Goal: Transaction & Acquisition: Purchase product/service

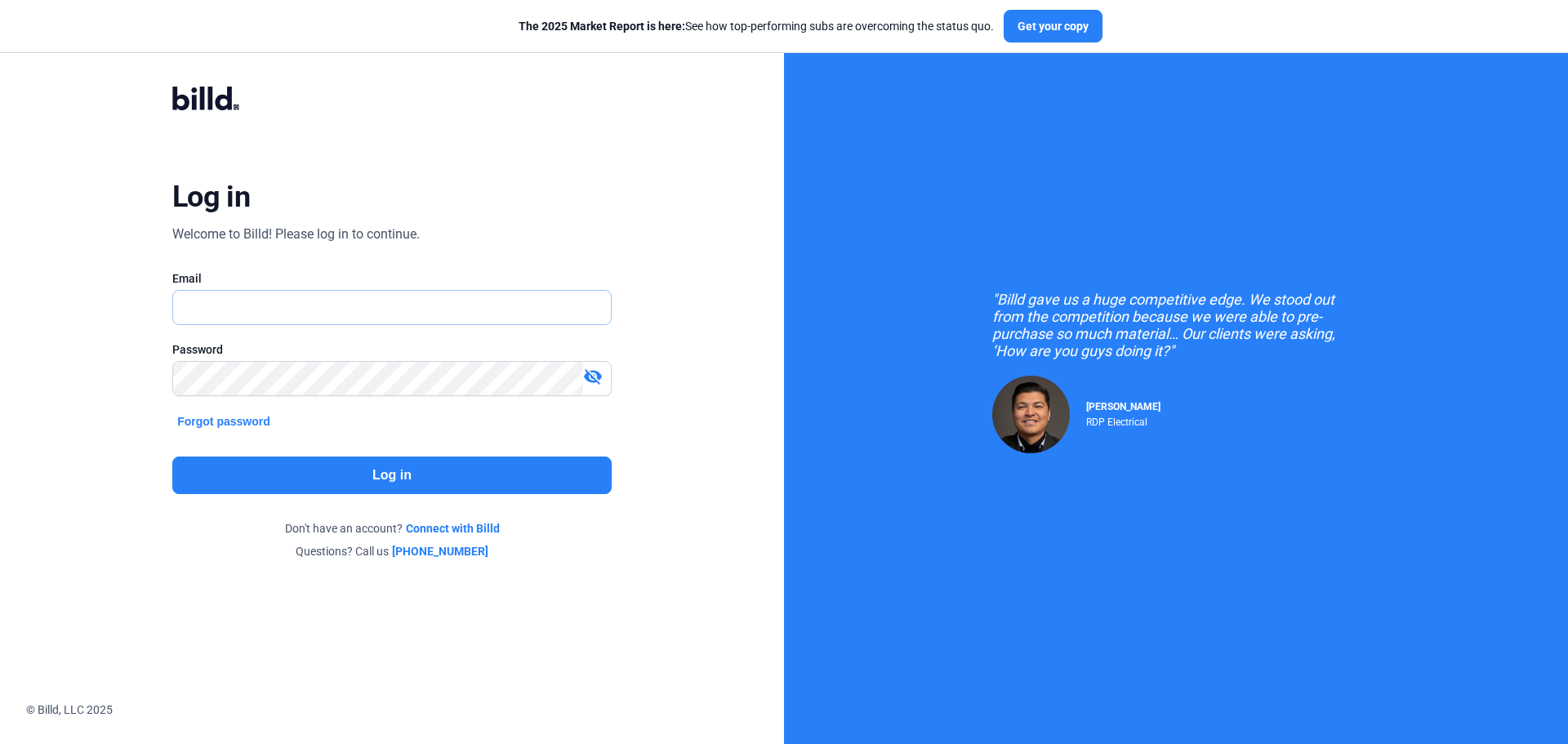
type input "[PERSON_NAME][EMAIL_ADDRESS][DOMAIN_NAME]"
click at [389, 481] on button "Log in" at bounding box center [392, 475] width 439 height 37
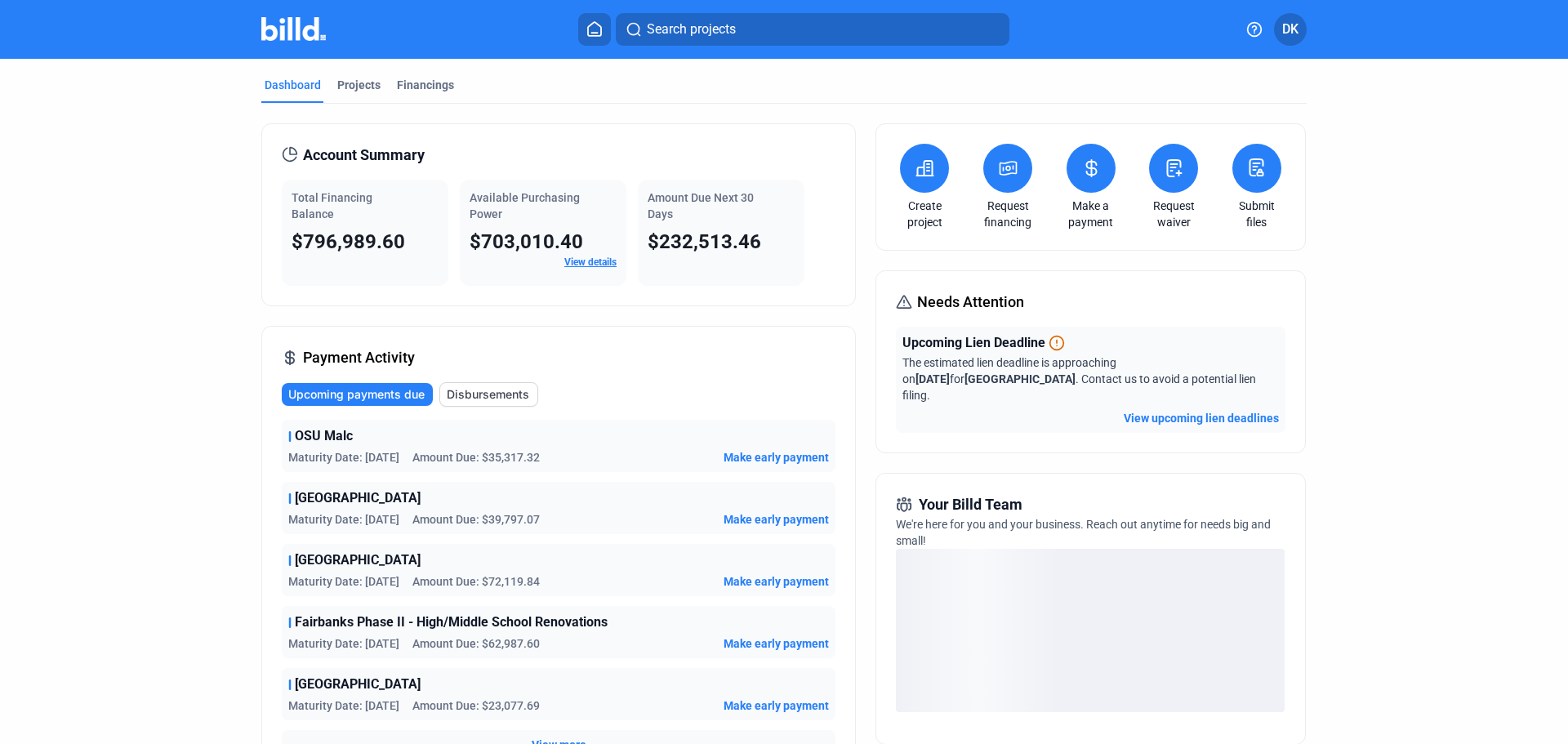
click at [404, 397] on span "Upcoming payments due" at bounding box center [356, 393] width 137 height 16
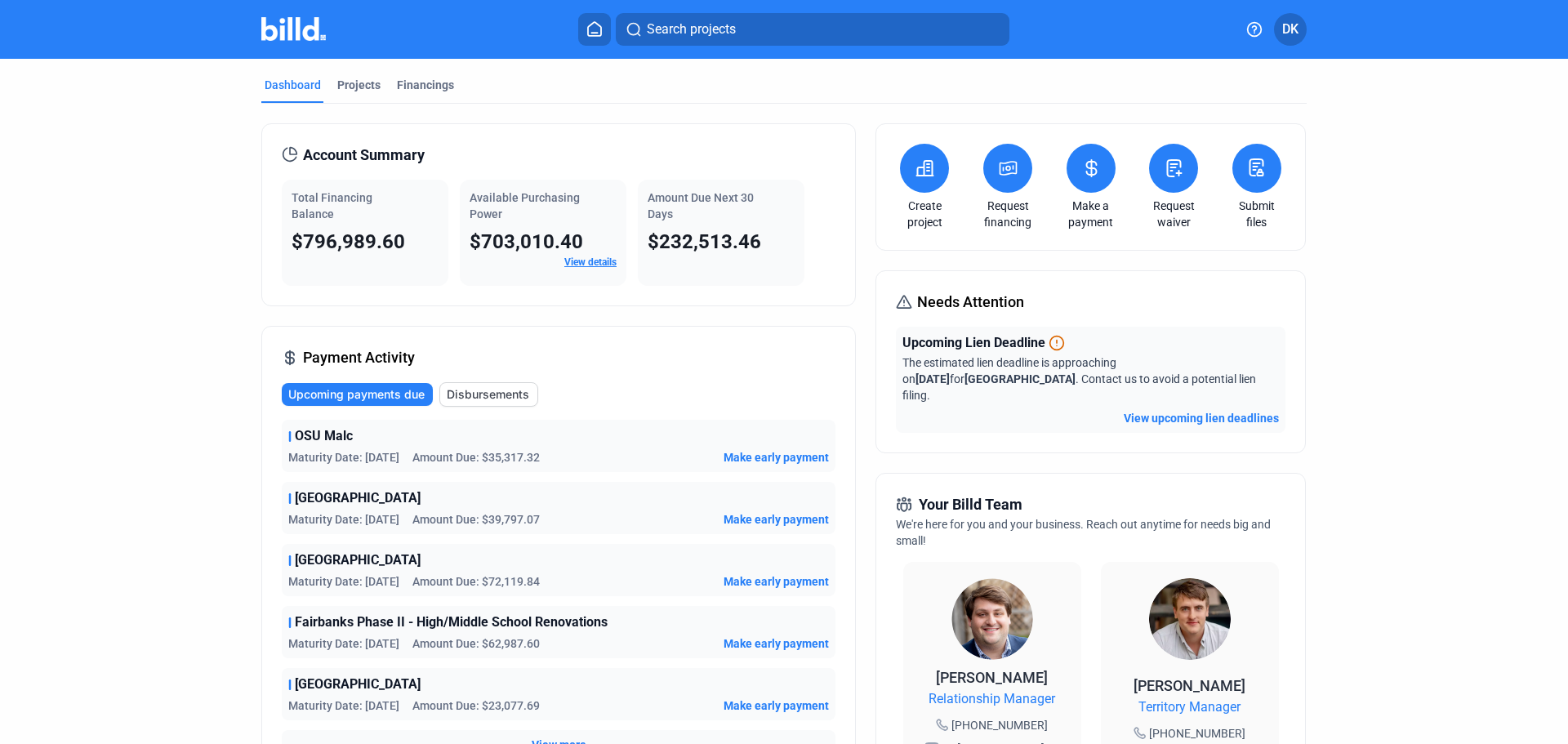
click at [1223, 410] on button "View upcoming lien deadlines" at bounding box center [1201, 418] width 155 height 16
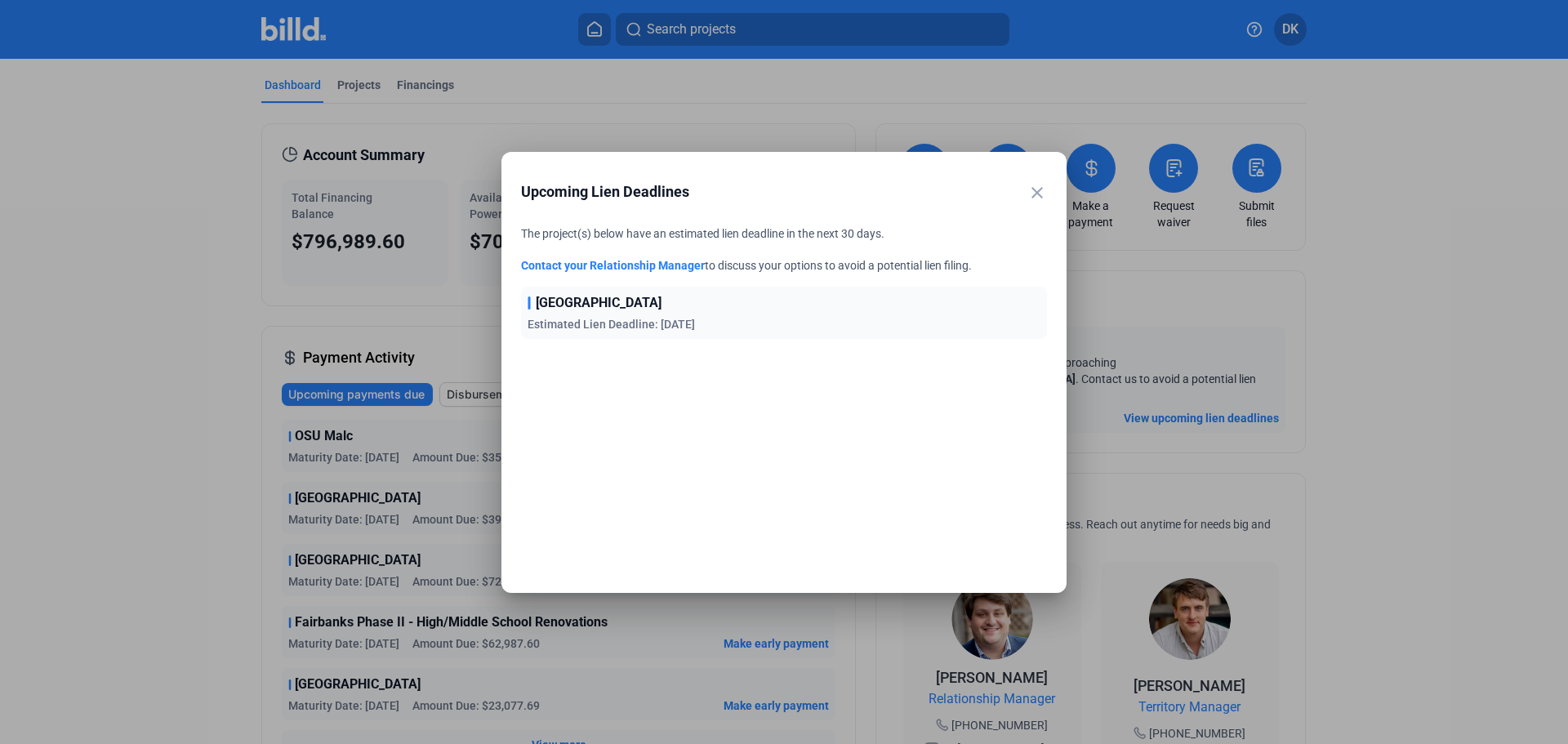
click at [647, 331] on span "Estimated Lien Deadline: [DATE]" at bounding box center [611, 324] width 167 height 13
click at [1033, 194] on mat-icon "close" at bounding box center [1037, 193] width 20 height 20
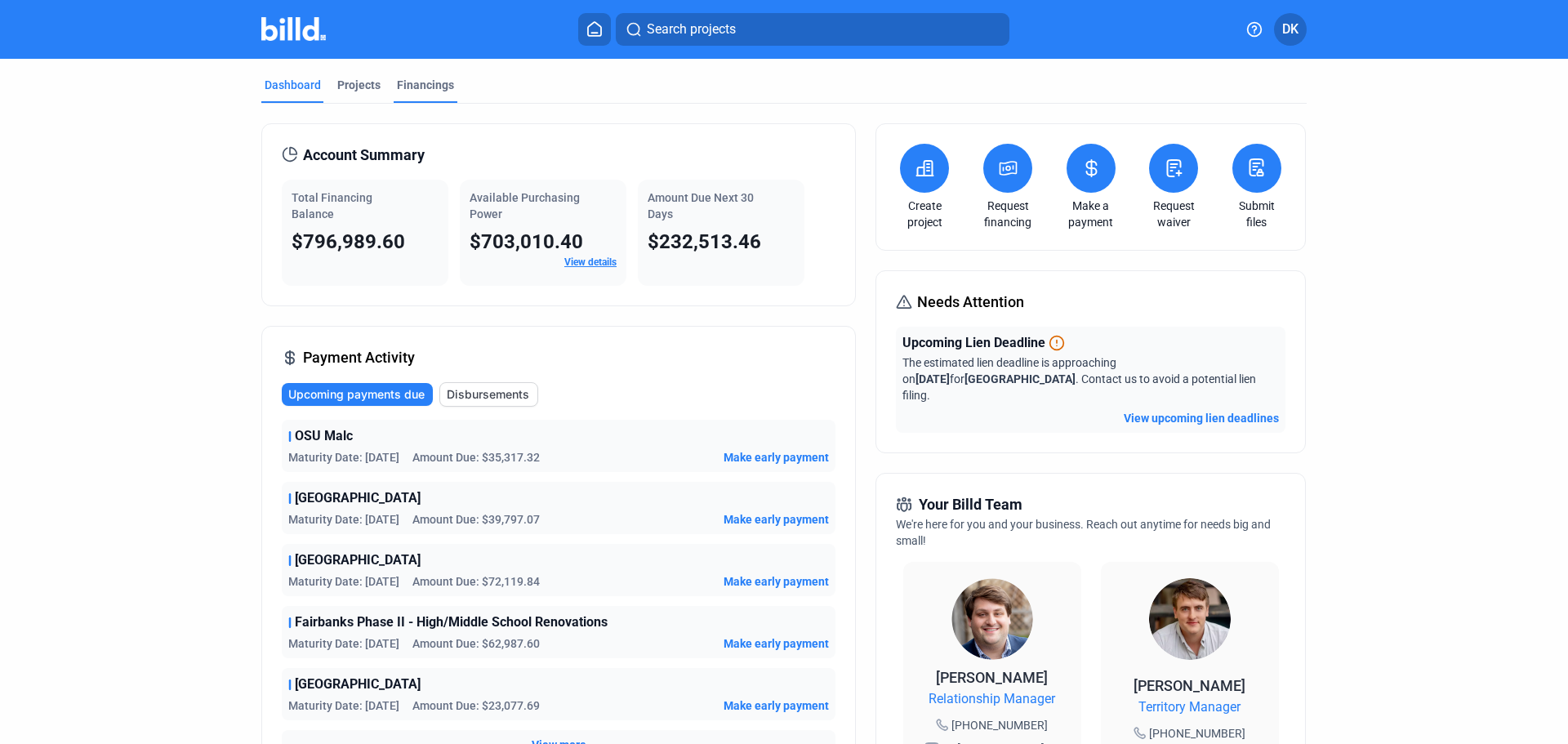
click at [424, 78] on mat-tab-group "Dashboard Projects Financings Account Summary Total Financing Balance $796,989.…" at bounding box center [784, 625] width 1045 height 1133
click at [423, 80] on div "Financings" at bounding box center [425, 84] width 57 height 16
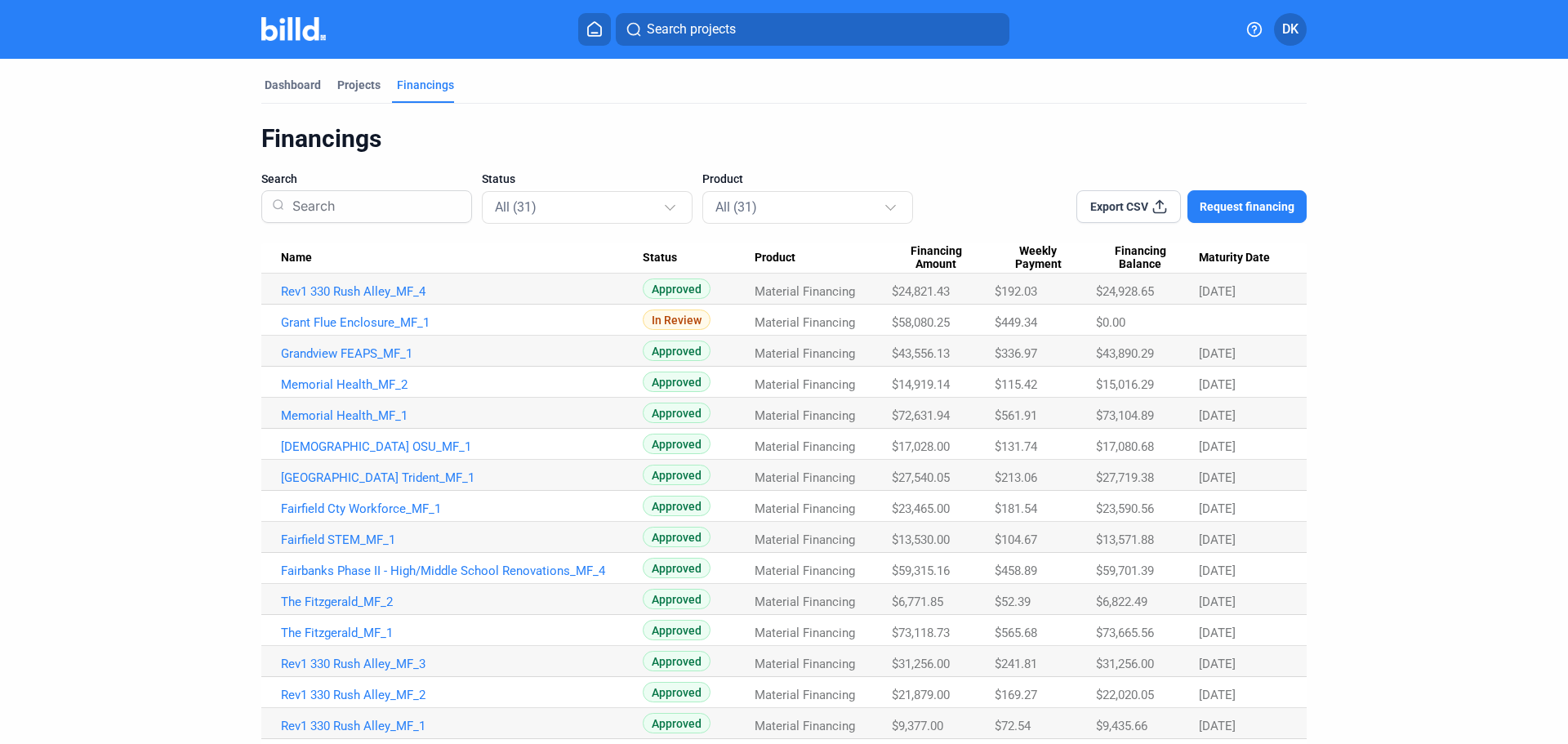
click at [1247, 260] on span "Maturity Date" at bounding box center [1234, 258] width 71 height 15
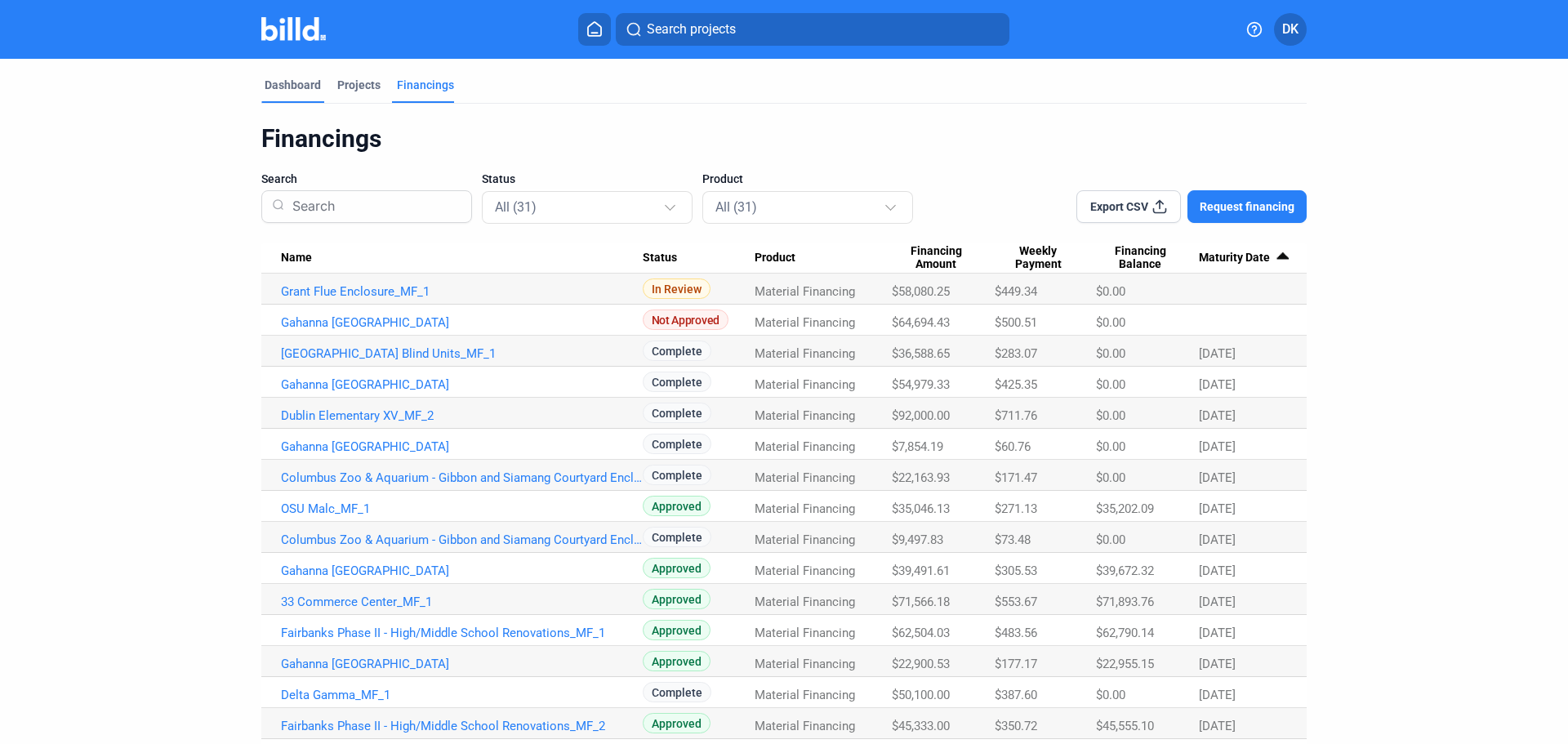
click at [288, 90] on div "Dashboard" at bounding box center [293, 84] width 56 height 16
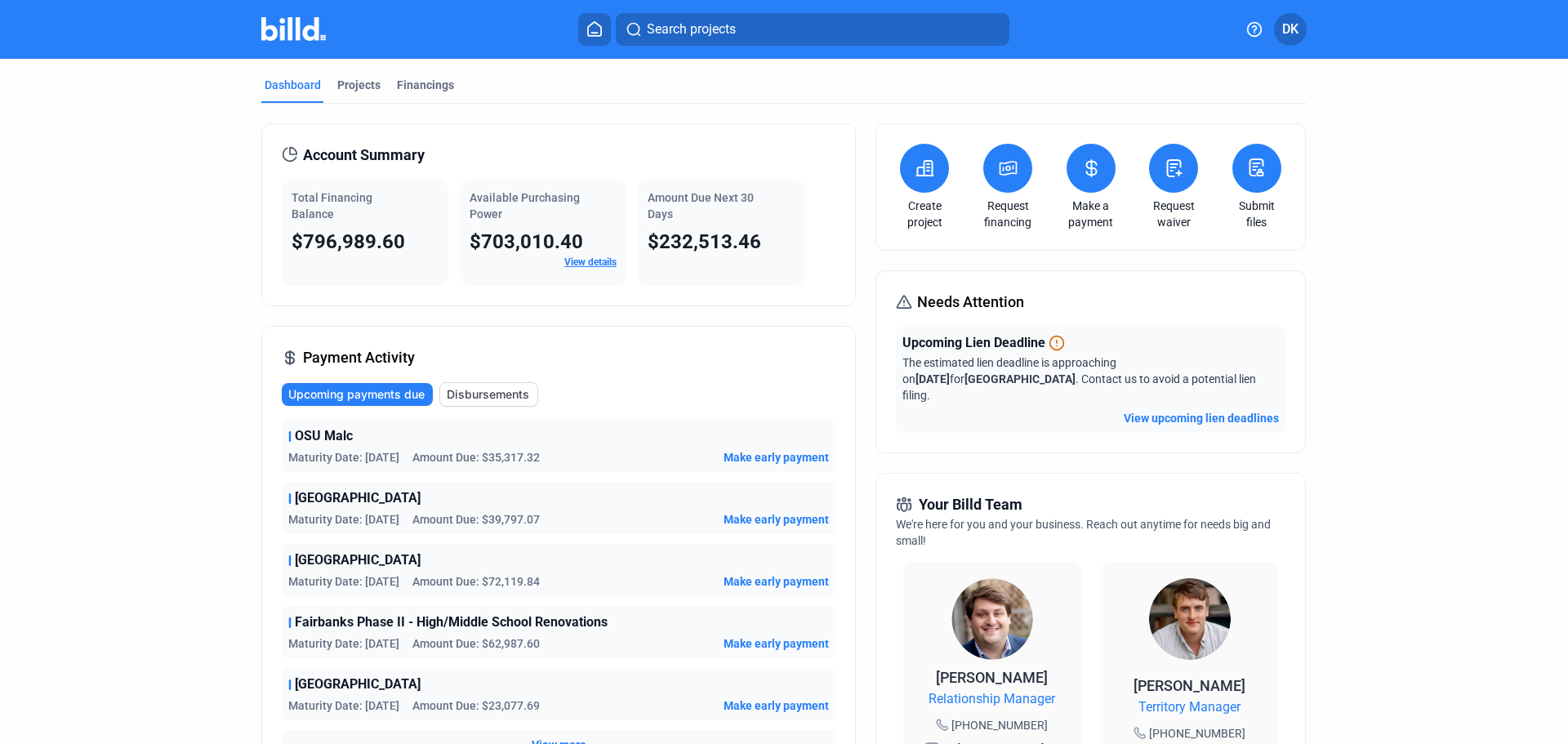
click at [766, 579] on span "Make early payment" at bounding box center [776, 580] width 106 height 16
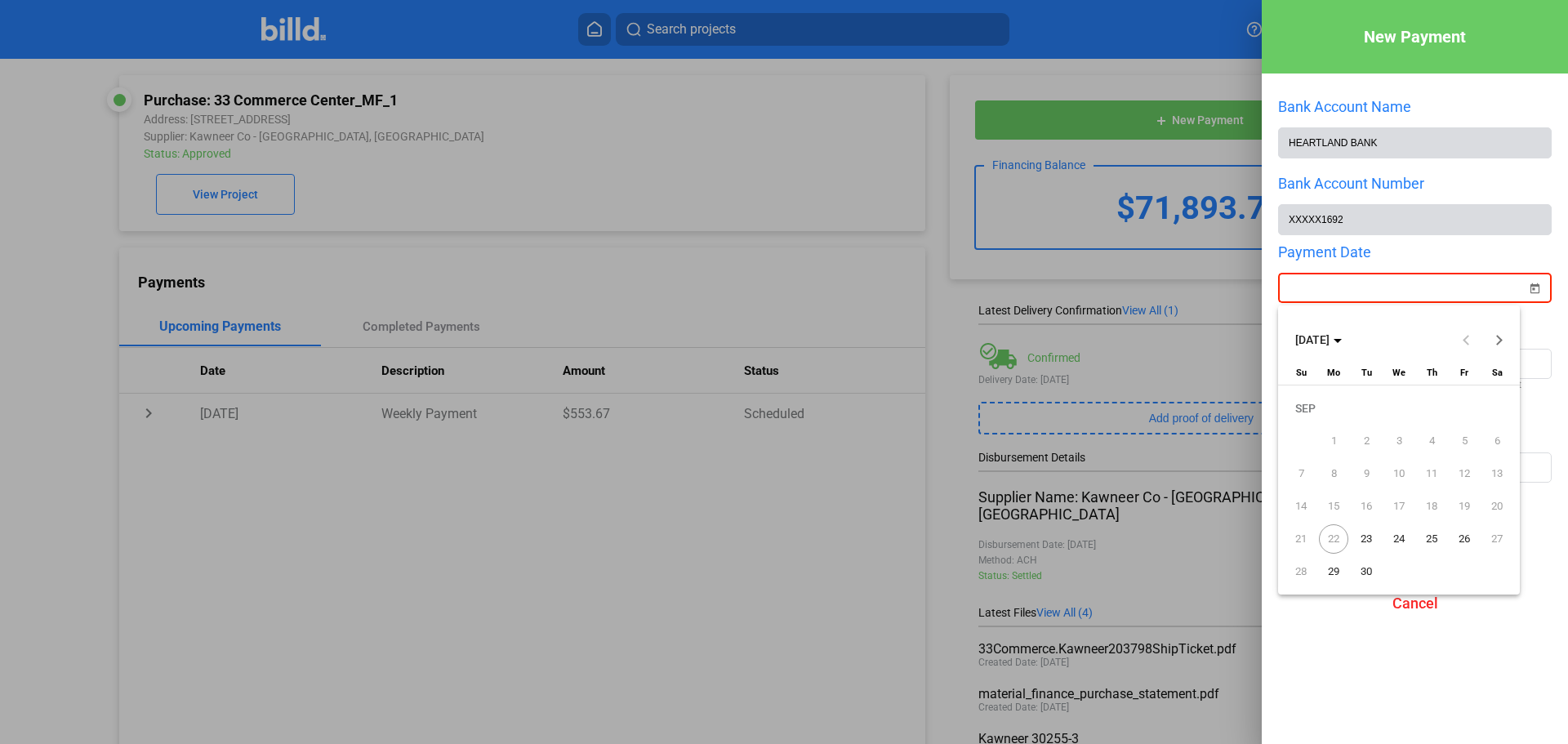
click at [1415, 290] on div "New Payment Bank Account Name HEARTLAND BANK Bank Account Number XXXXX1692 Paym…" at bounding box center [784, 372] width 1568 height 744
click at [1367, 542] on span "23" at bounding box center [1366, 538] width 29 height 29
type input "[DATE]"
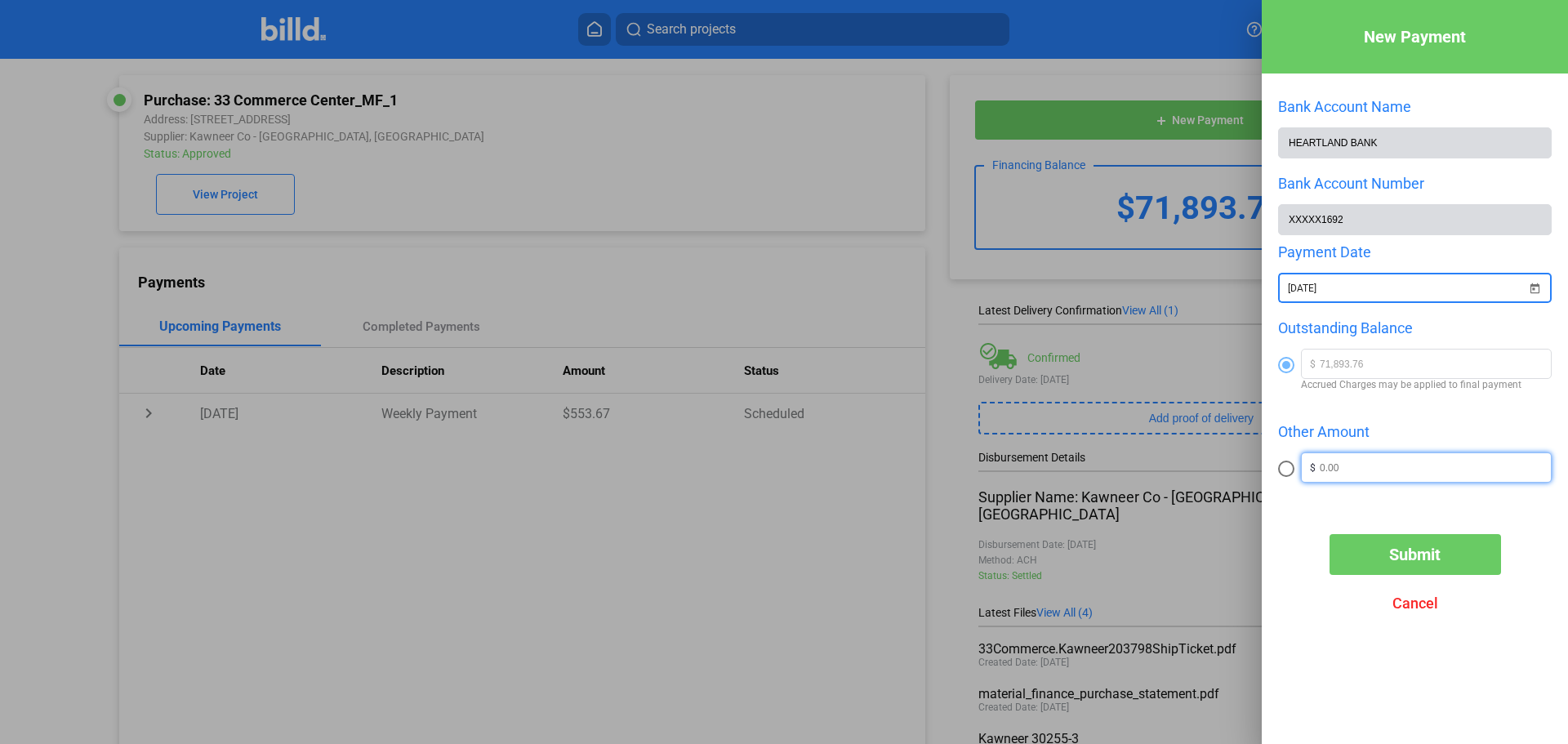
click at [1355, 478] on input "text" at bounding box center [1435, 465] width 231 height 24
type input "2"
radio input "false"
radio input "true"
type input "25,000"
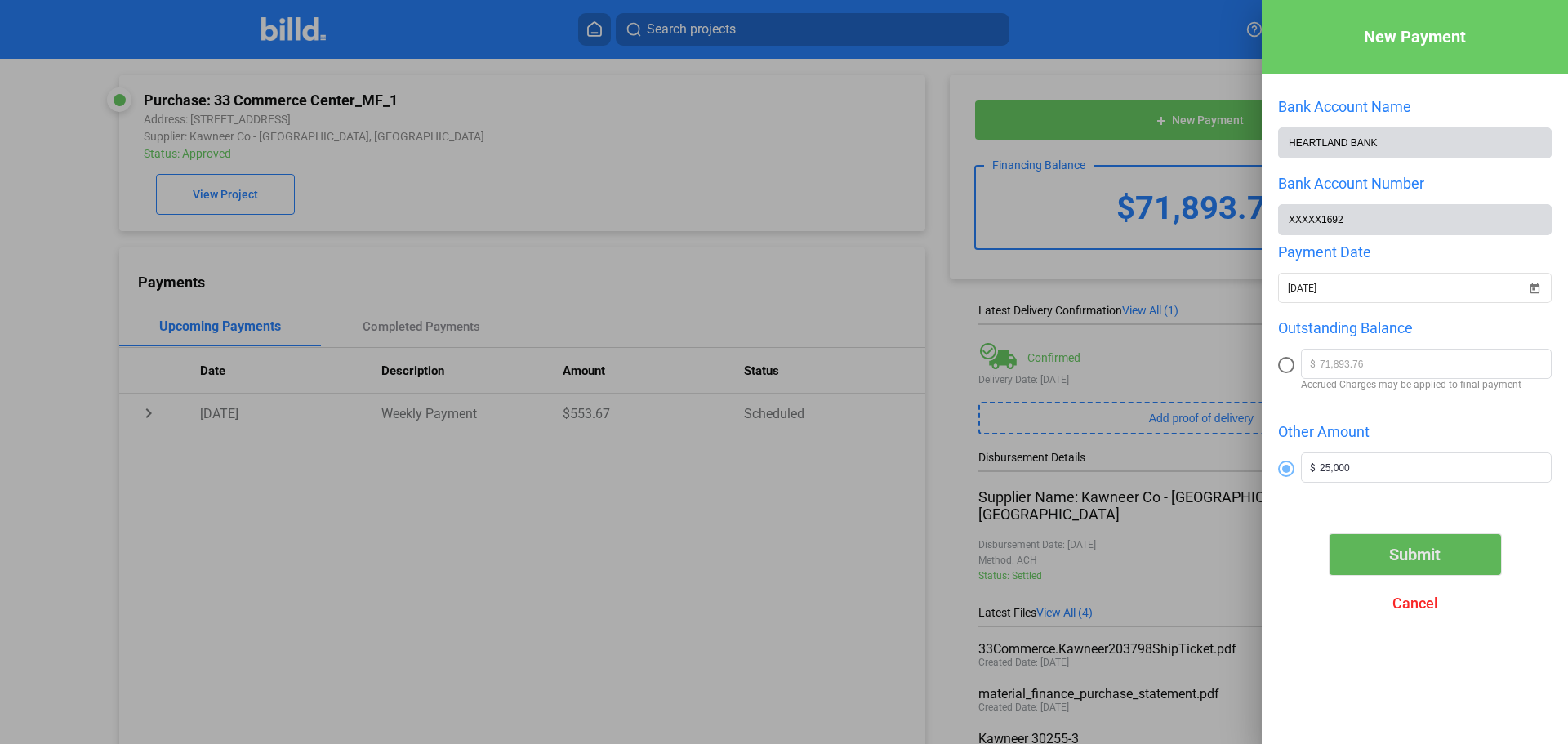
click at [1418, 560] on span "Submit" at bounding box center [1415, 554] width 51 height 20
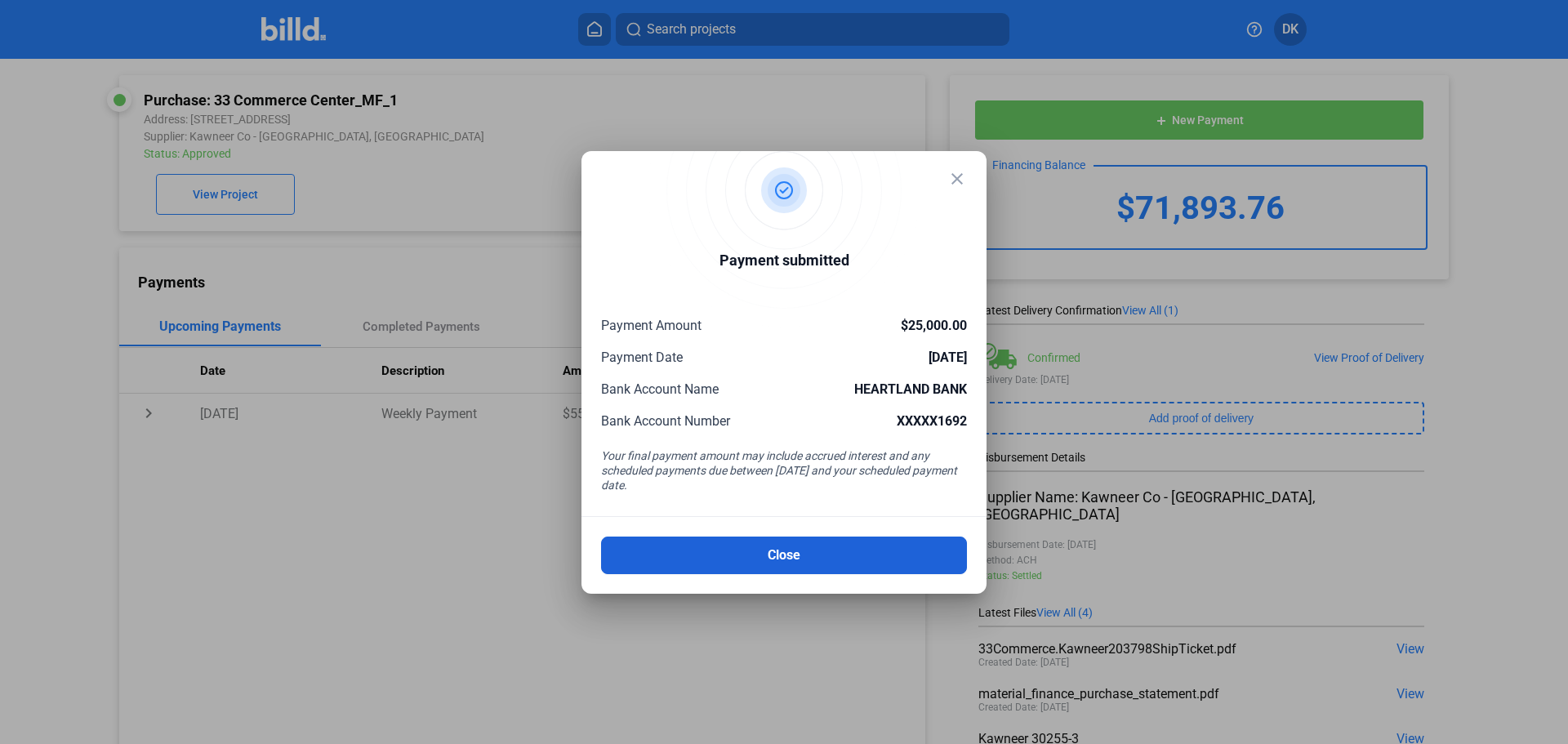
click at [784, 552] on button "Close" at bounding box center [784, 555] width 366 height 37
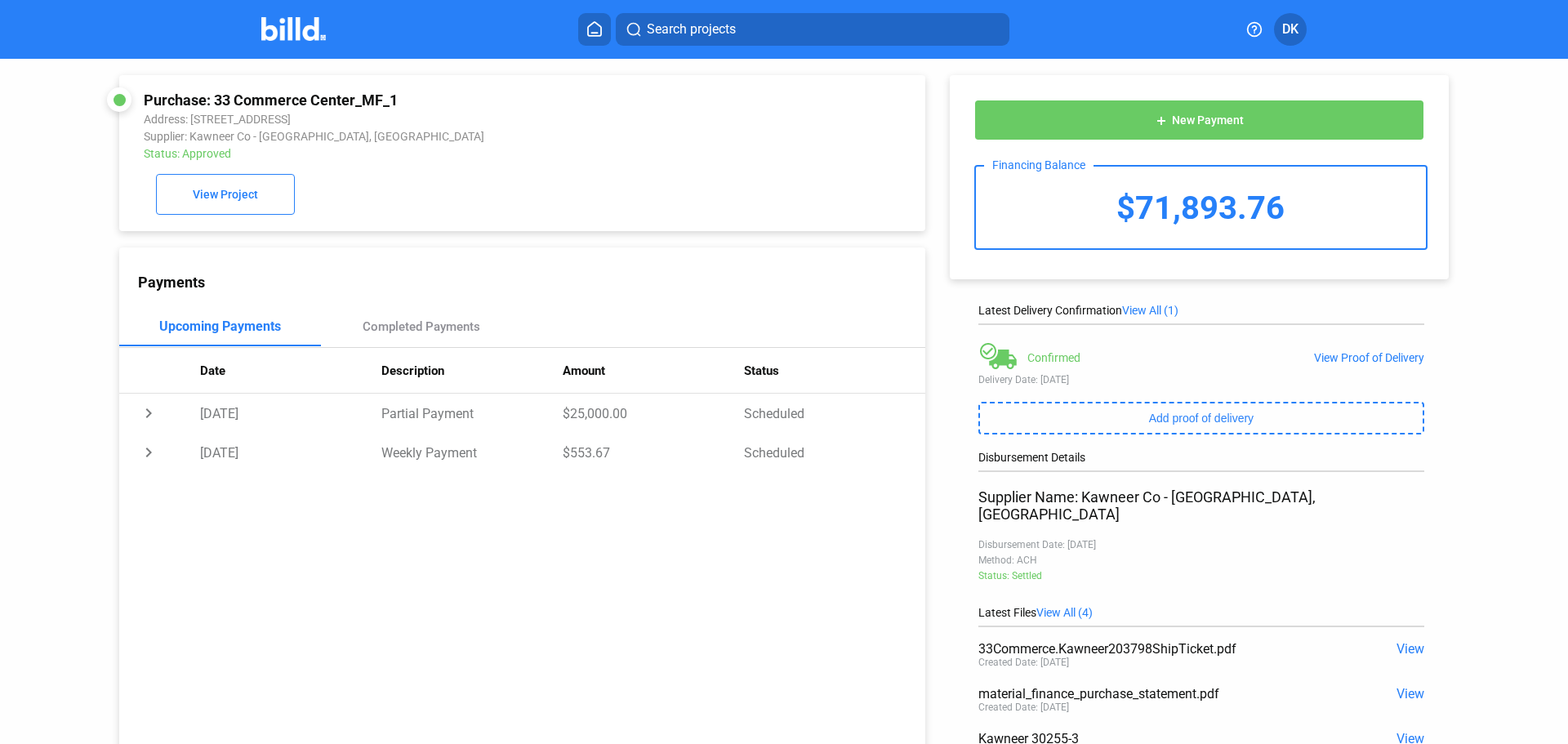
click at [300, 32] on img at bounding box center [294, 28] width 65 height 23
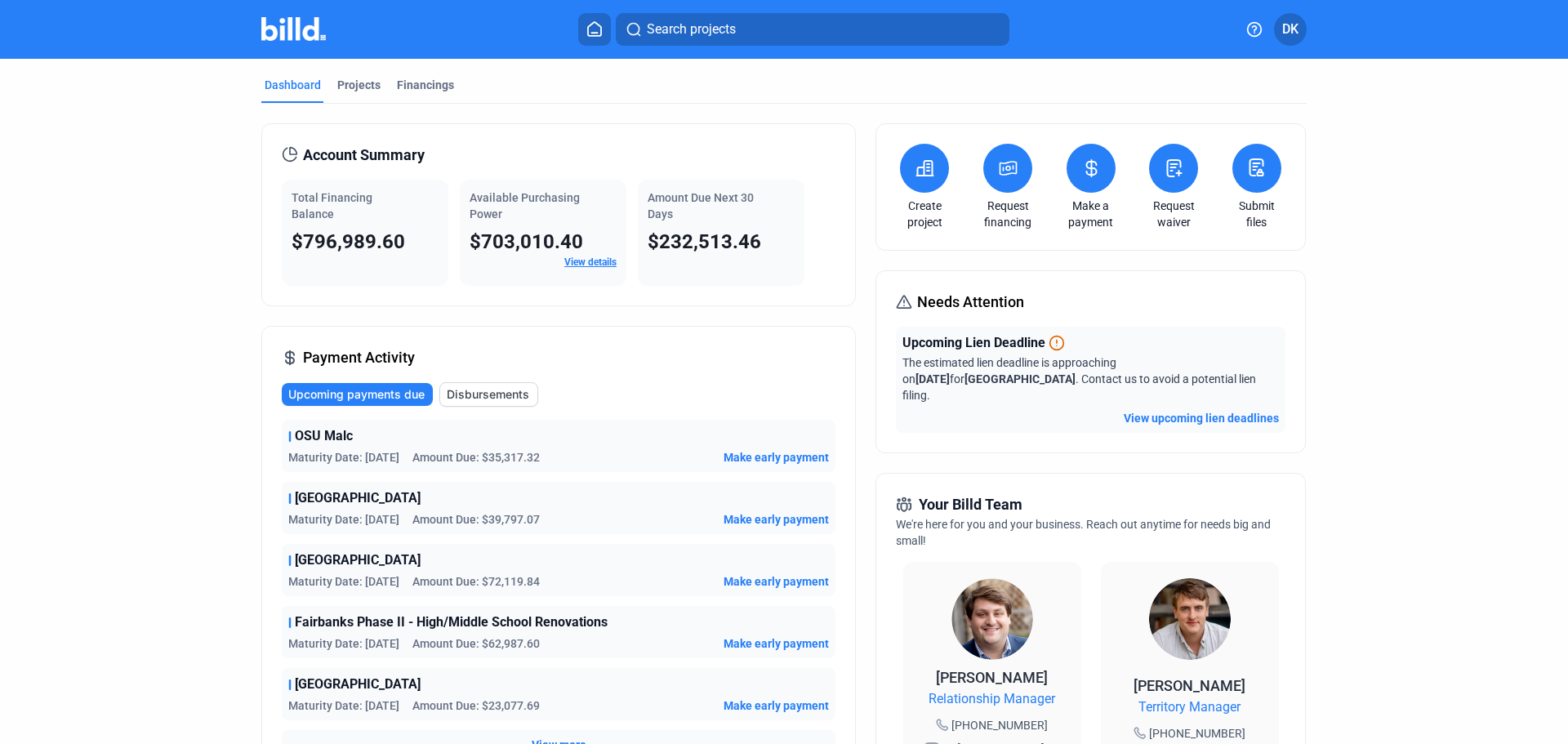
click at [785, 520] on span "Make early payment" at bounding box center [776, 519] width 106 height 16
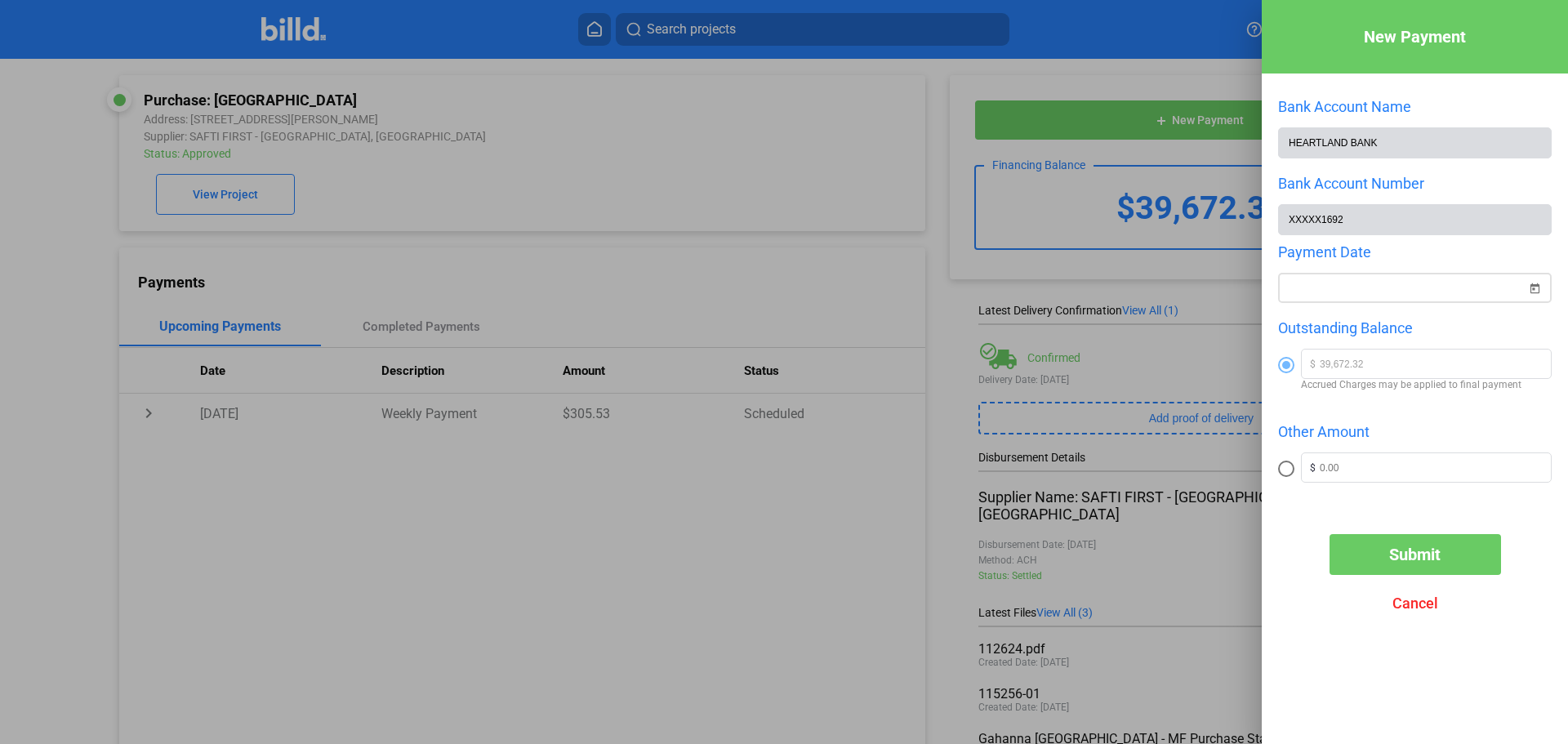
click at [1328, 286] on div at bounding box center [1415, 286] width 274 height 34
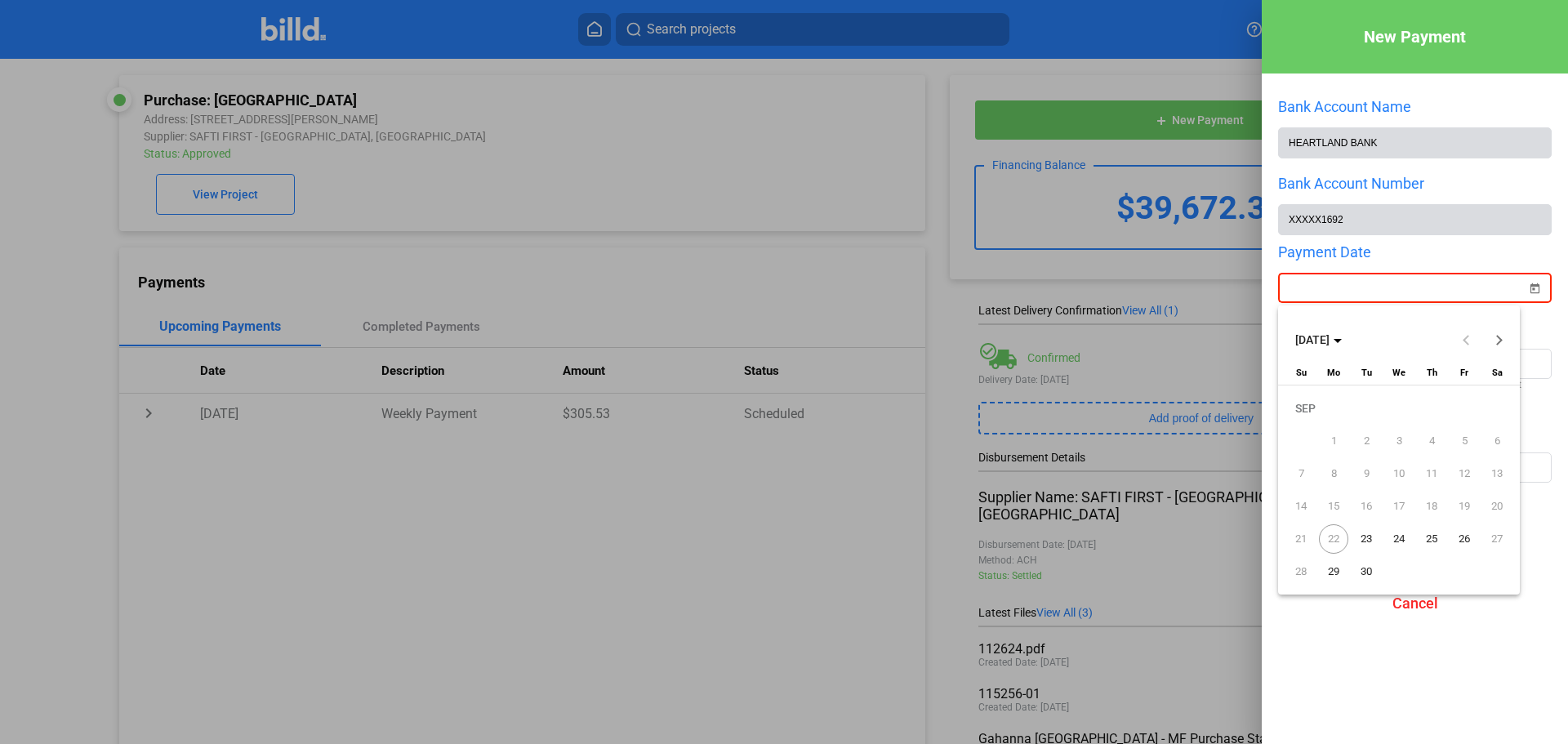
click at [1328, 287] on div at bounding box center [784, 372] width 1568 height 744
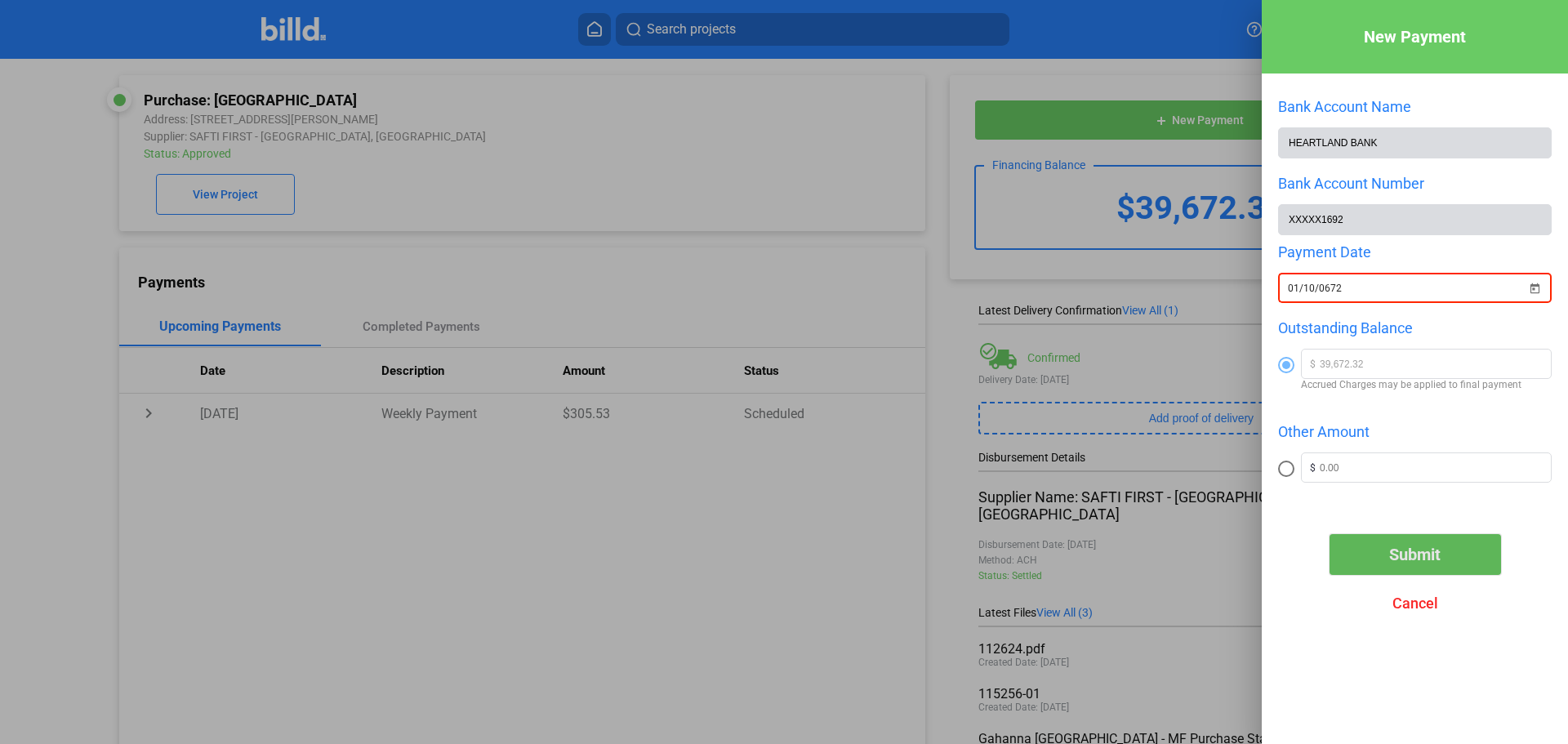
click at [1429, 558] on span "Submit" at bounding box center [1415, 554] width 51 height 20
click at [1417, 562] on span "Submit" at bounding box center [1415, 554] width 51 height 20
click at [1532, 292] on span "Open calendar" at bounding box center [1535, 279] width 39 height 39
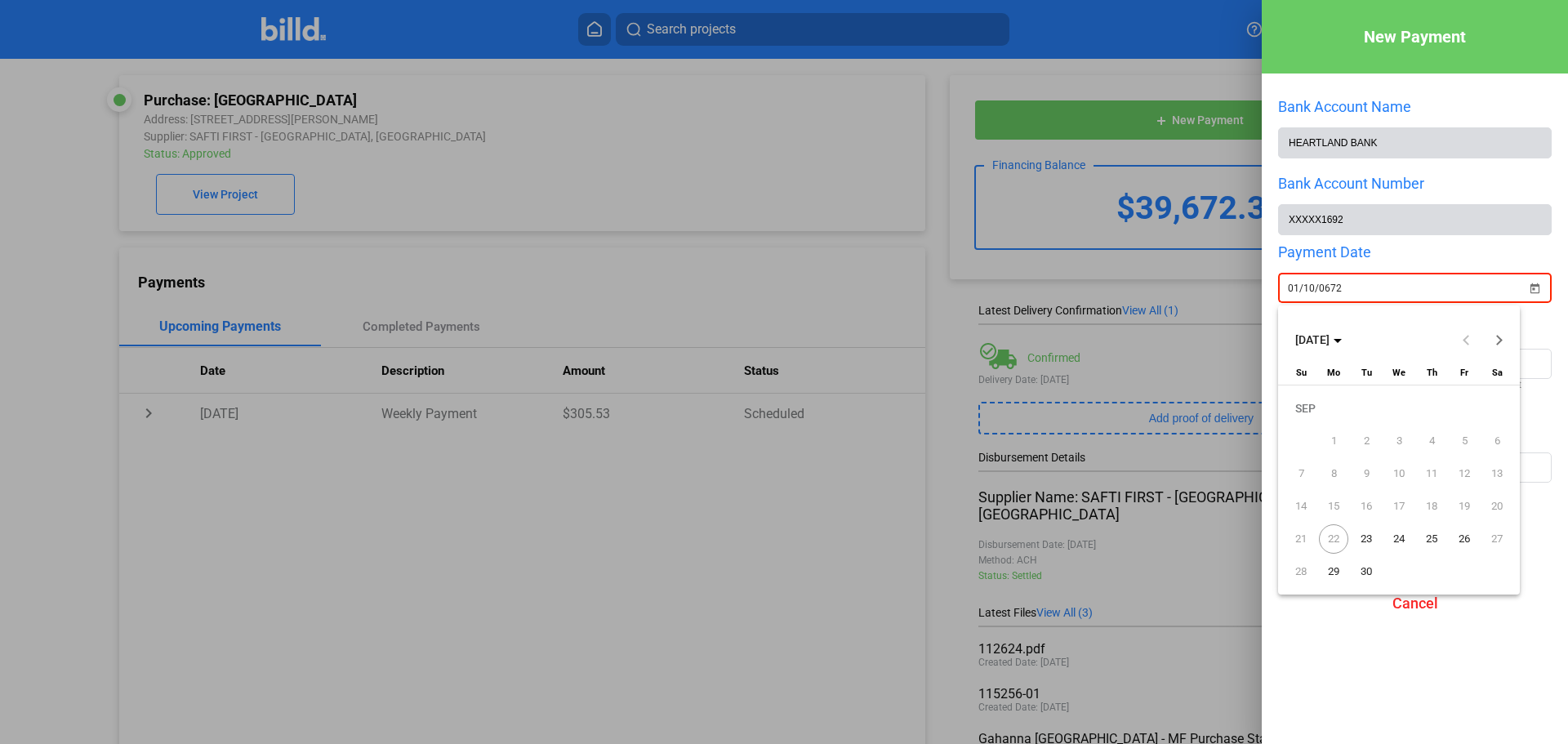
click at [1367, 533] on span "23" at bounding box center [1366, 538] width 29 height 29
type input "[DATE]"
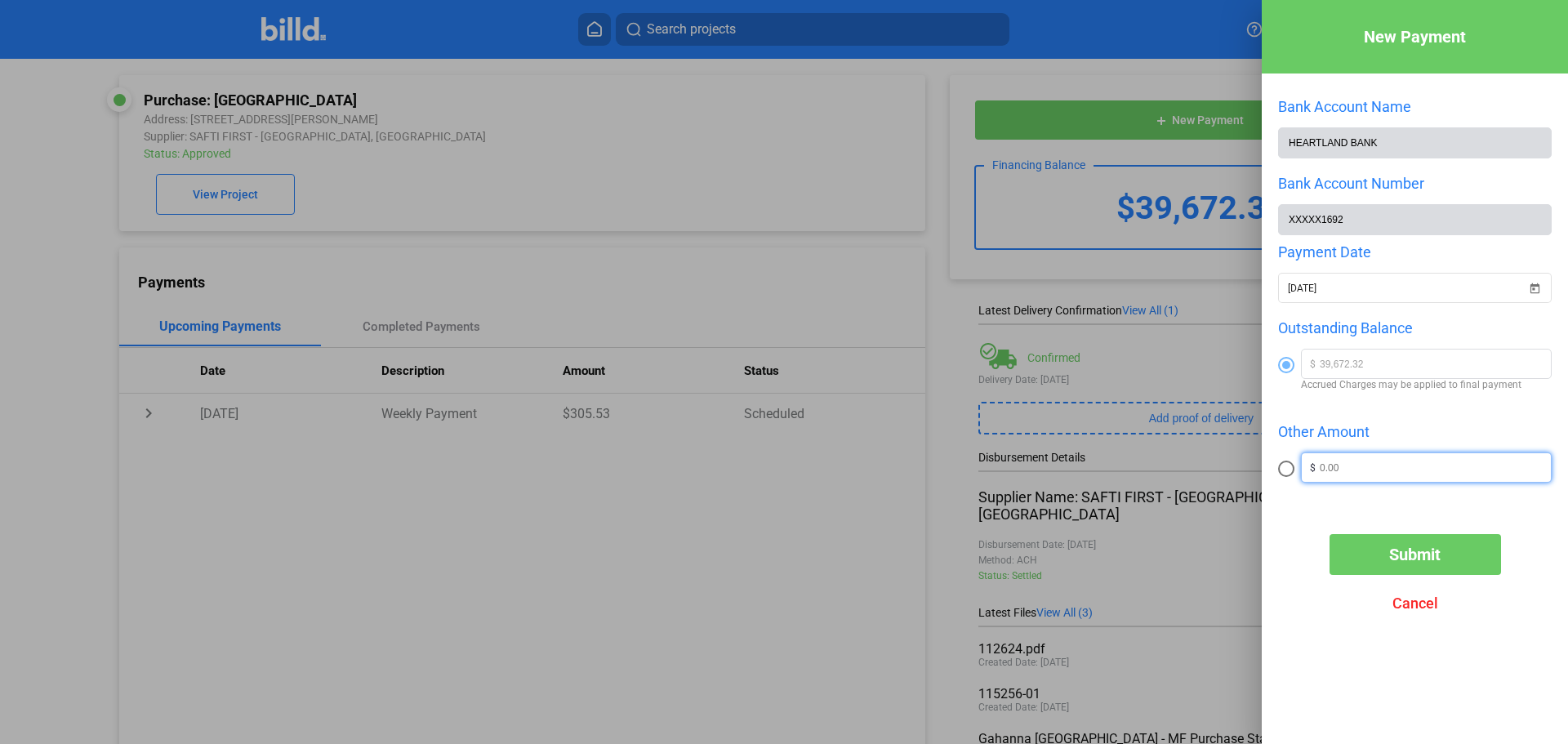
click at [1370, 469] on input "text" at bounding box center [1435, 465] width 231 height 24
click at [1278, 465] on div "New Payment Bank Account Name HEARTLAND BANK Bank Account Number XXXXX1692 Paym…" at bounding box center [1416, 347] width 307 height 694
click at [1288, 475] on span at bounding box center [1286, 468] width 16 height 16
click at [1288, 475] on input "radio" at bounding box center [1286, 468] width 16 height 16
radio input "true"
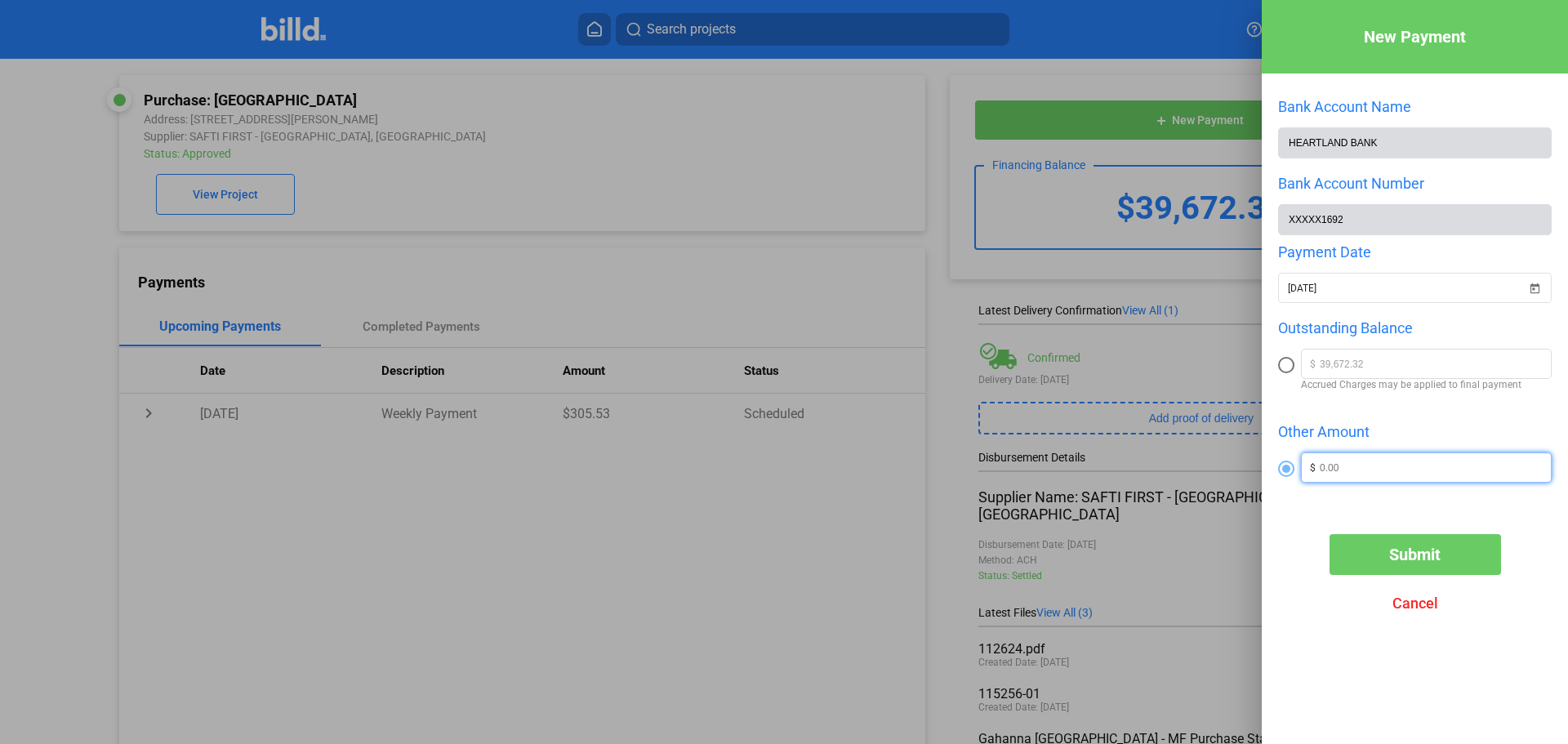
drag, startPoint x: 1349, startPoint y: 474, endPoint x: 1291, endPoint y: 472, distance: 58.0
click at [1280, 468] on div "$" at bounding box center [1415, 468] width 274 height 33
type input "9,672.32"
click at [1415, 560] on span "Submit" at bounding box center [1415, 554] width 51 height 20
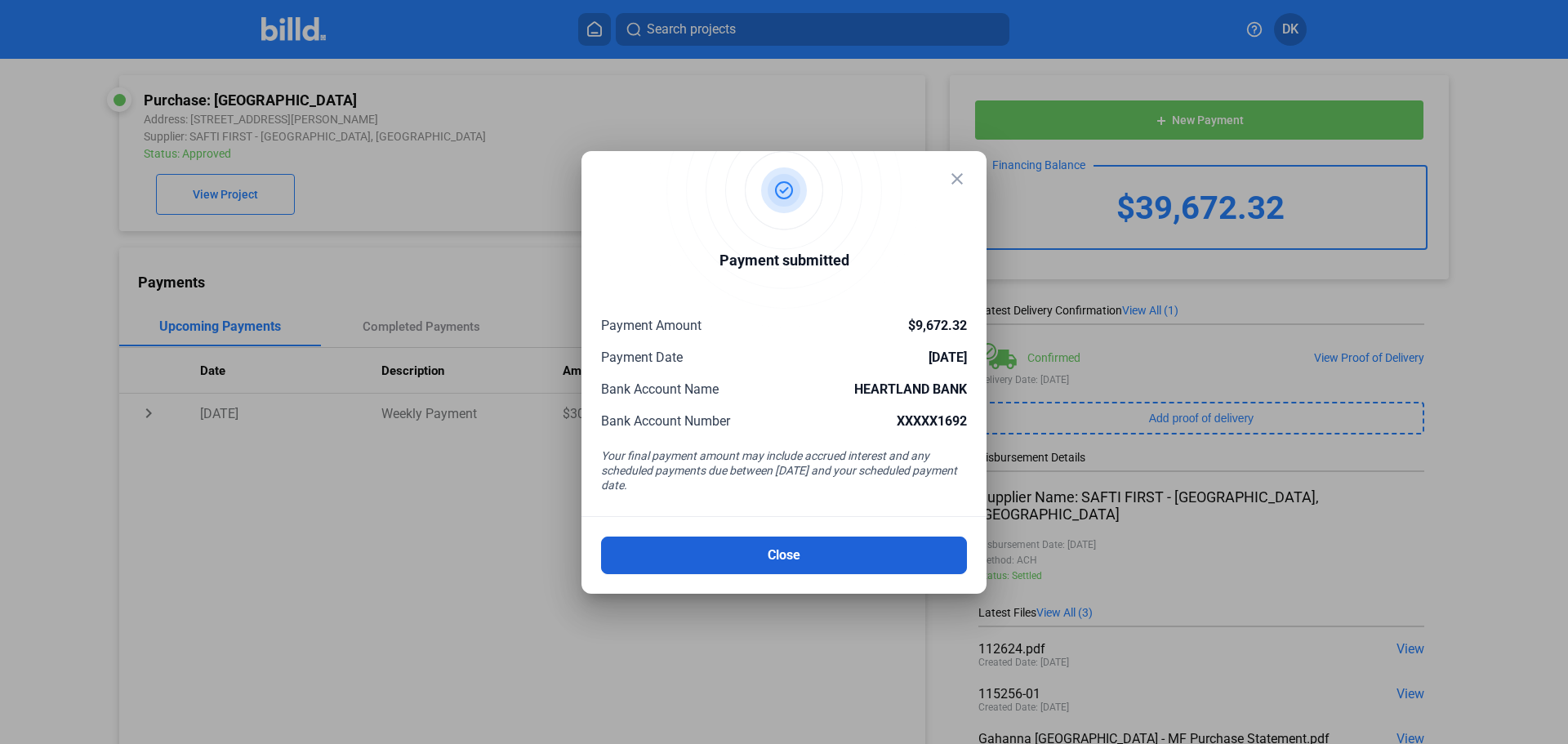
click at [804, 552] on button "Close" at bounding box center [784, 555] width 366 height 37
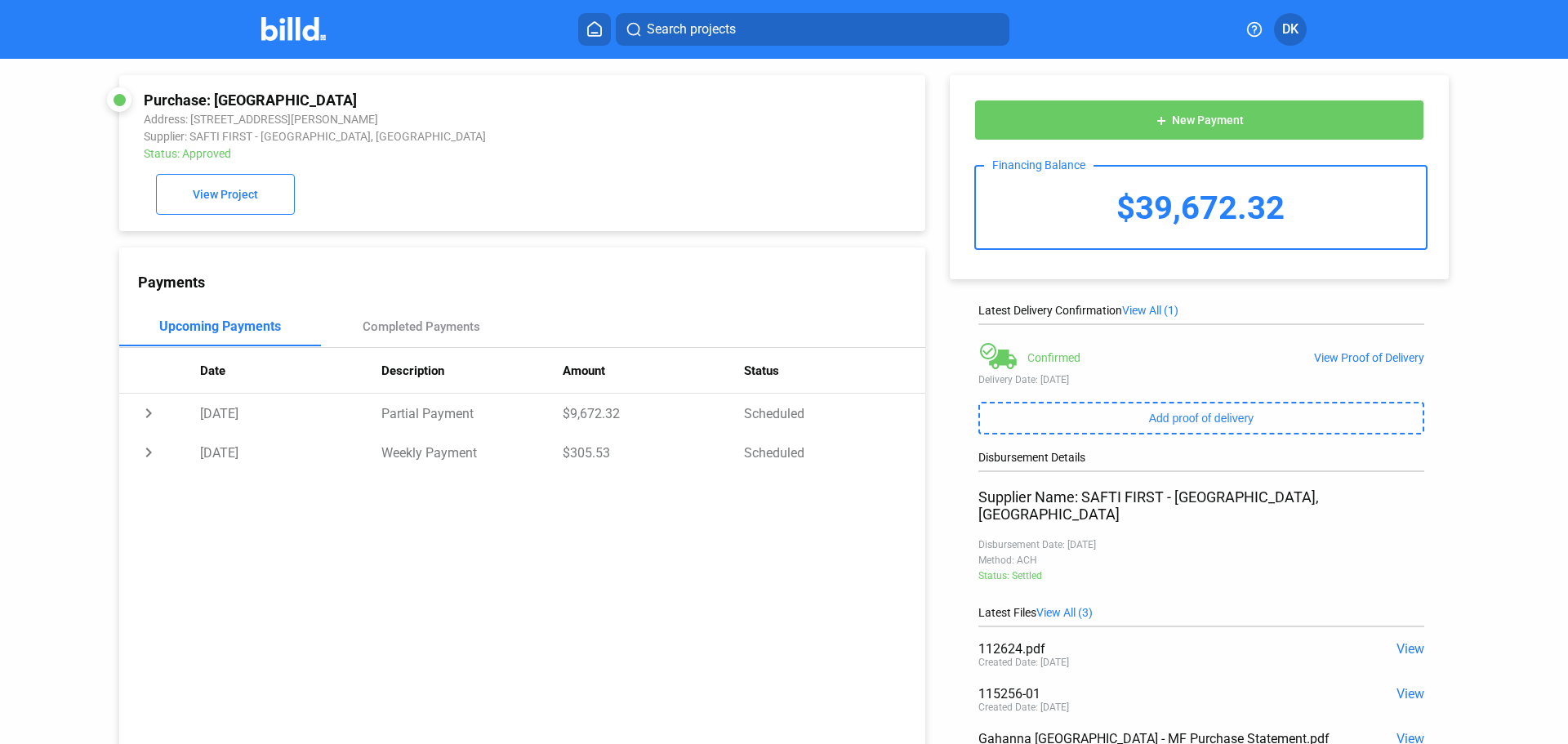
click at [292, 34] on img at bounding box center [294, 28] width 65 height 23
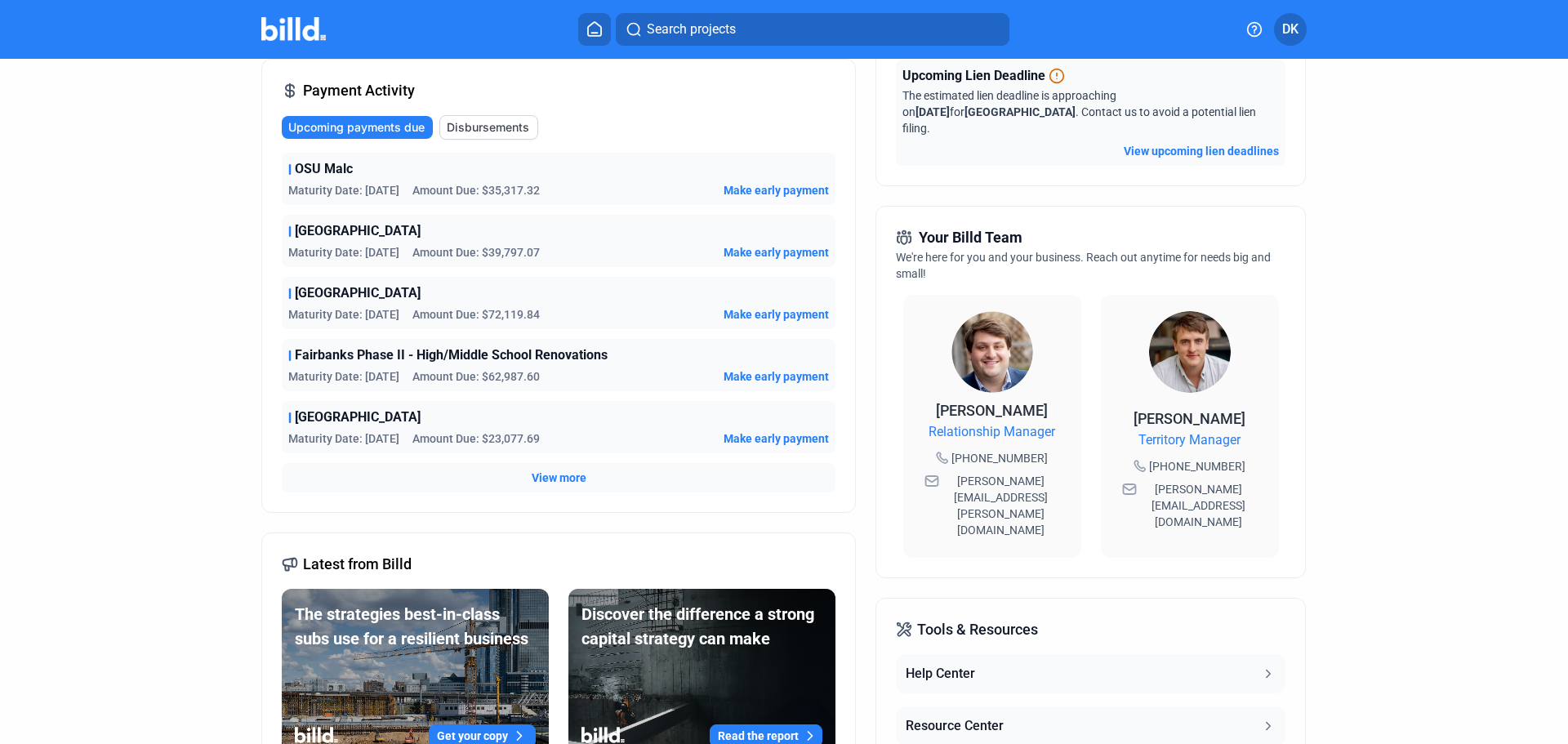
scroll to position [272, 0]
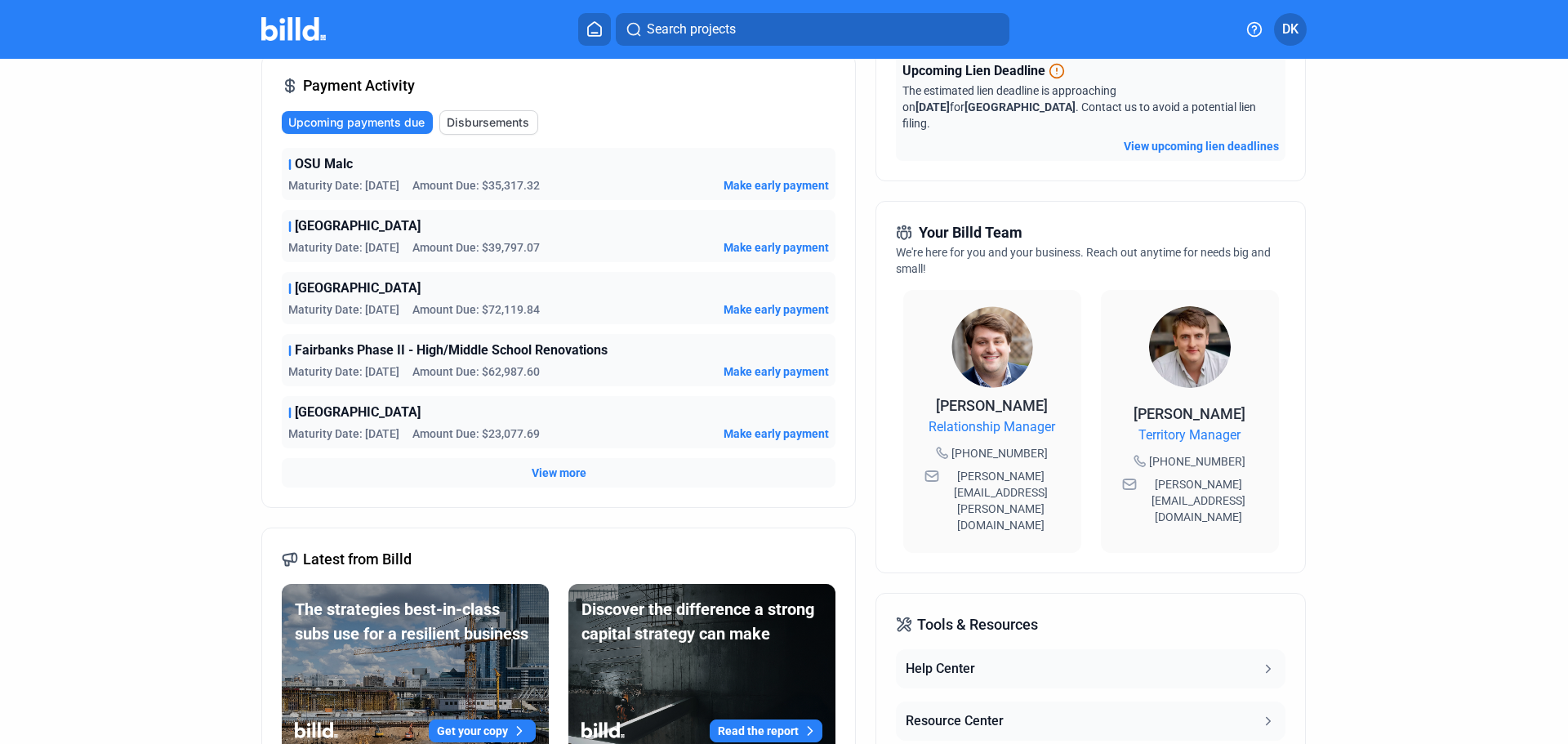
drag, startPoint x: 940, startPoint y: 456, endPoint x: 1038, endPoint y: 470, distance: 99.0
click at [1038, 470] on span "[PERSON_NAME][EMAIL_ADDRESS][PERSON_NAME][DOMAIN_NAME]" at bounding box center [1001, 501] width 118 height 65
copy span "[PERSON_NAME][EMAIL_ADDRESS][PERSON_NAME][DOMAIN_NAME]"
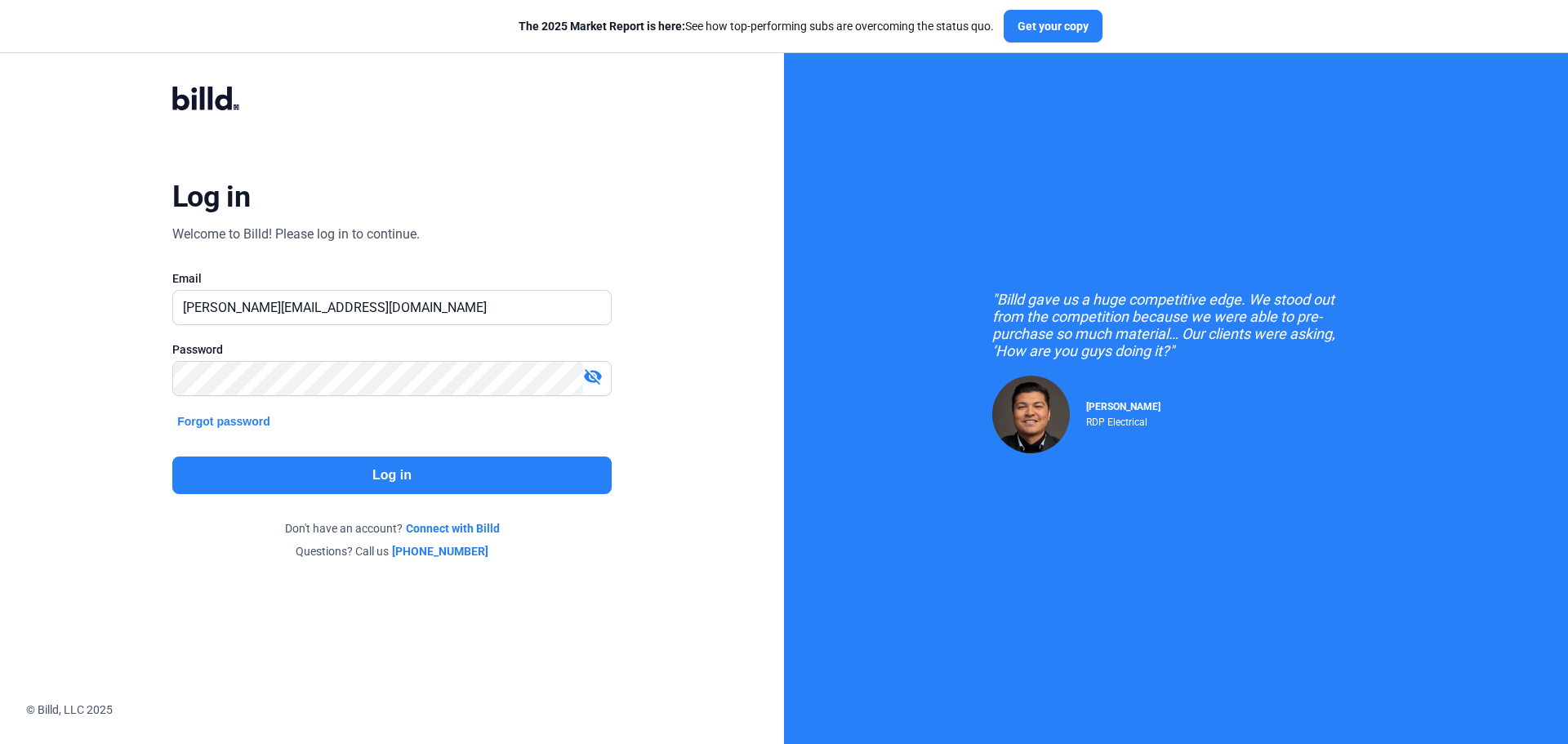
click at [386, 470] on button "Log in" at bounding box center [392, 475] width 439 height 37
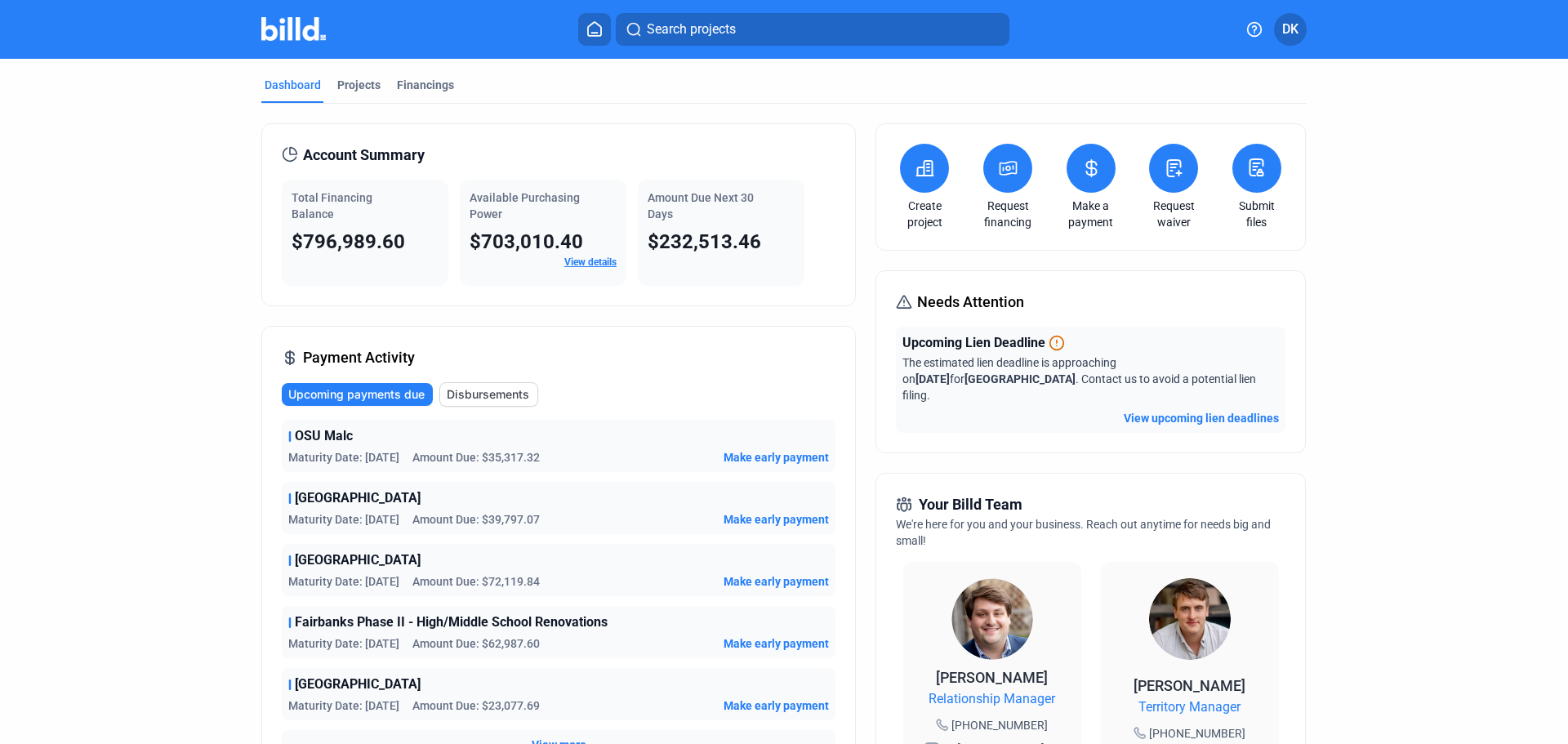
click at [1174, 410] on button "View upcoming lien deadlines" at bounding box center [1201, 418] width 155 height 16
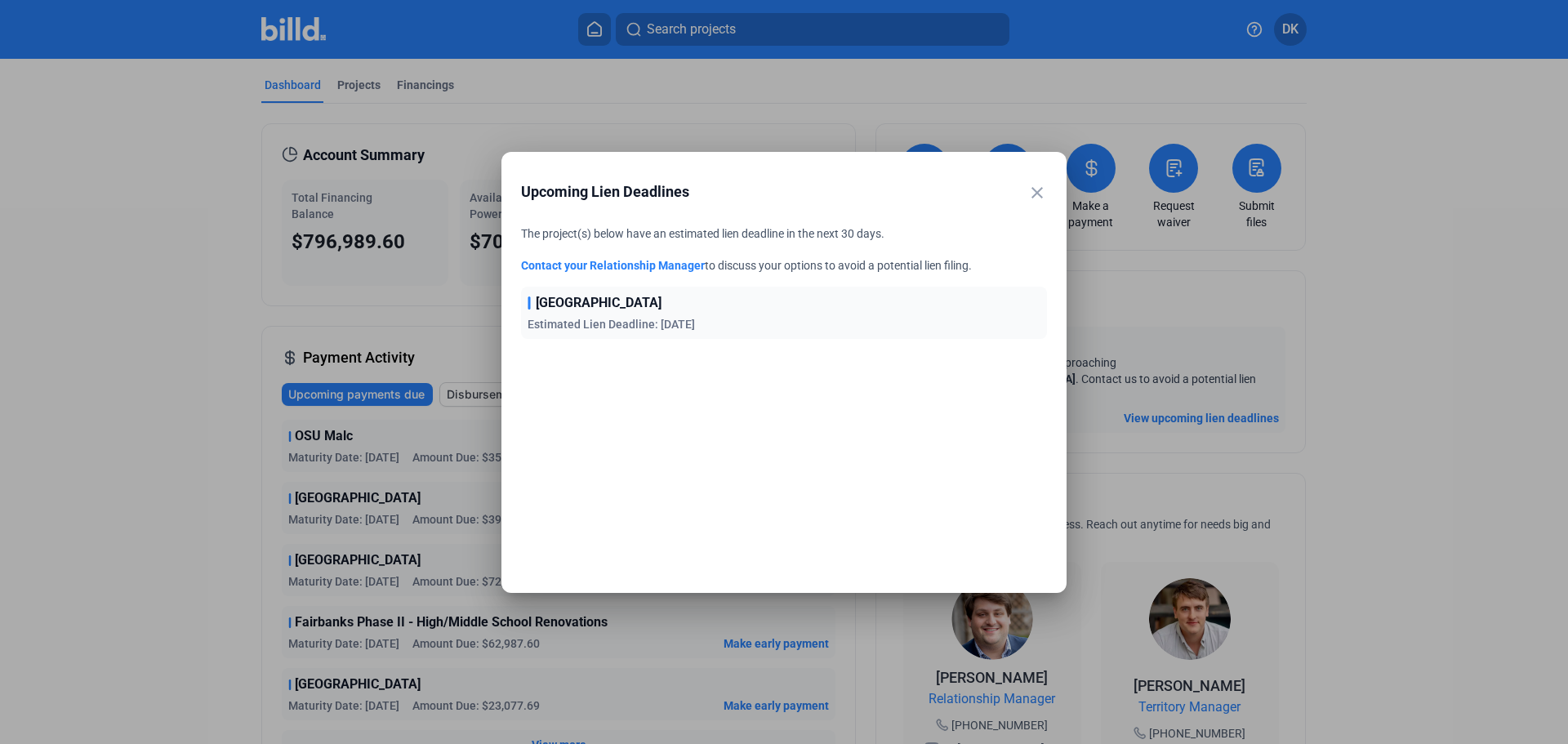
click at [1038, 195] on mat-icon "close" at bounding box center [1037, 193] width 20 height 20
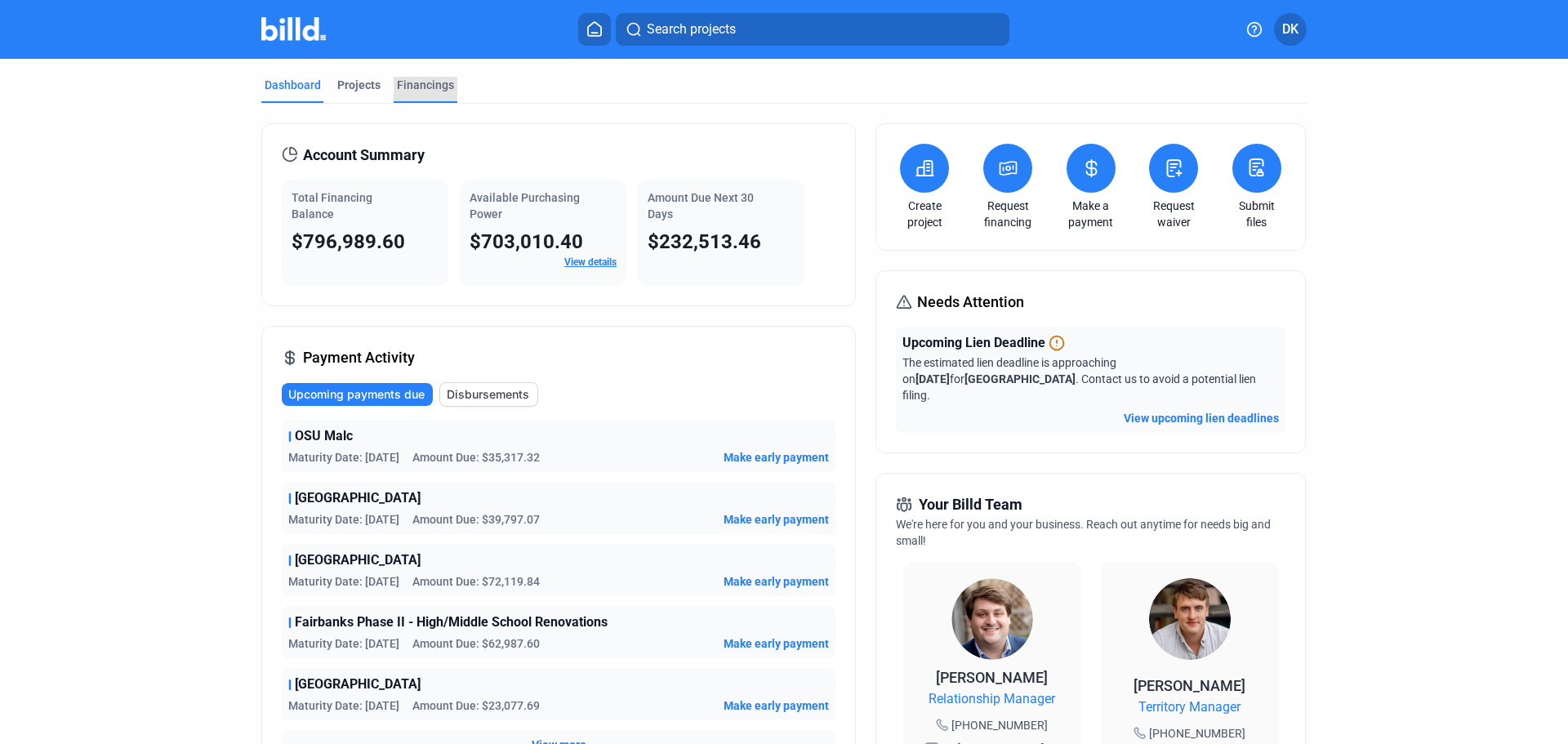
click at [425, 85] on div "Financings" at bounding box center [425, 84] width 57 height 16
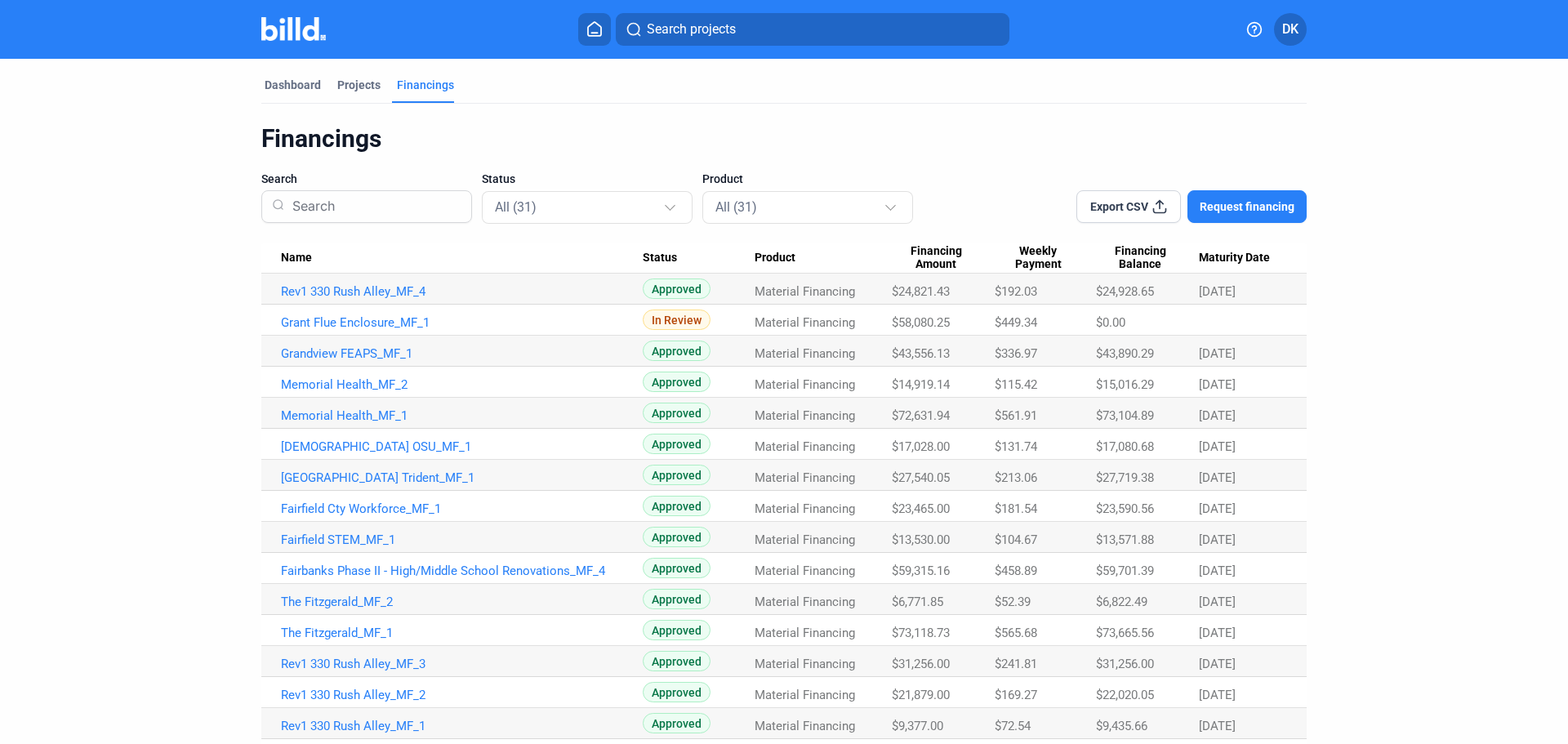
click at [281, 251] on span "Name" at bounding box center [296, 258] width 31 height 15
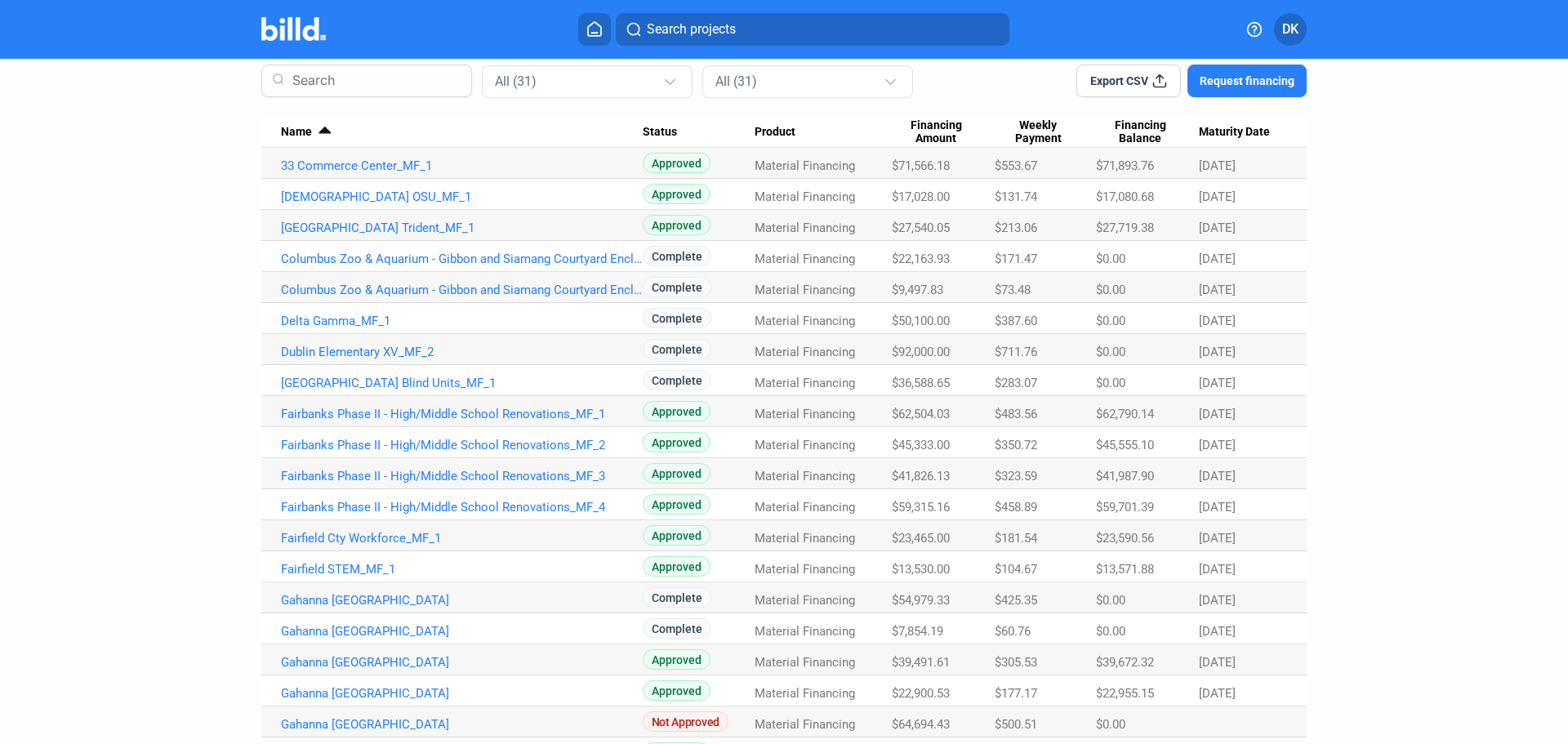
scroll to position [272, 0]
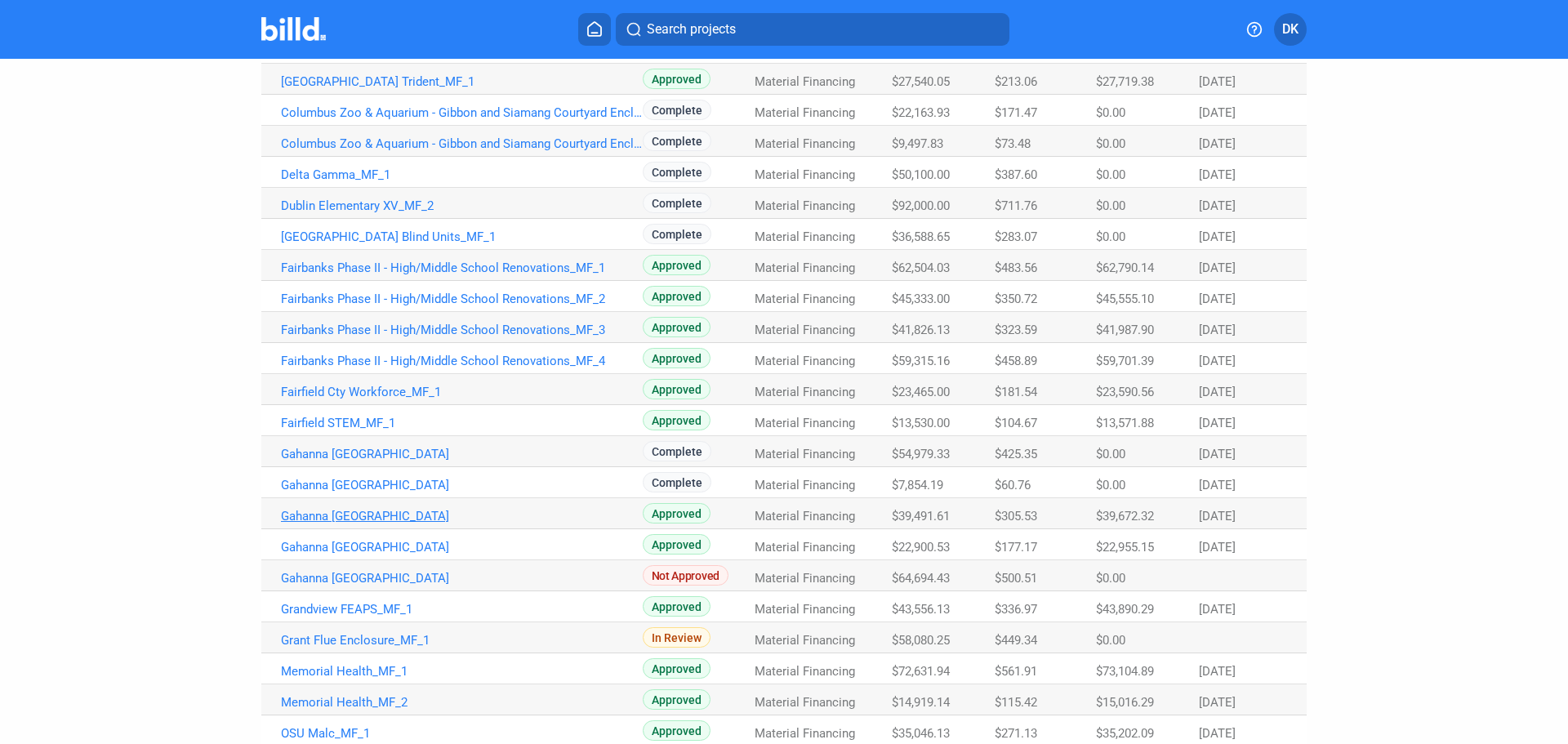
click at [396, 510] on link "Gahanna [GEOGRAPHIC_DATA]" at bounding box center [462, 516] width 362 height 15
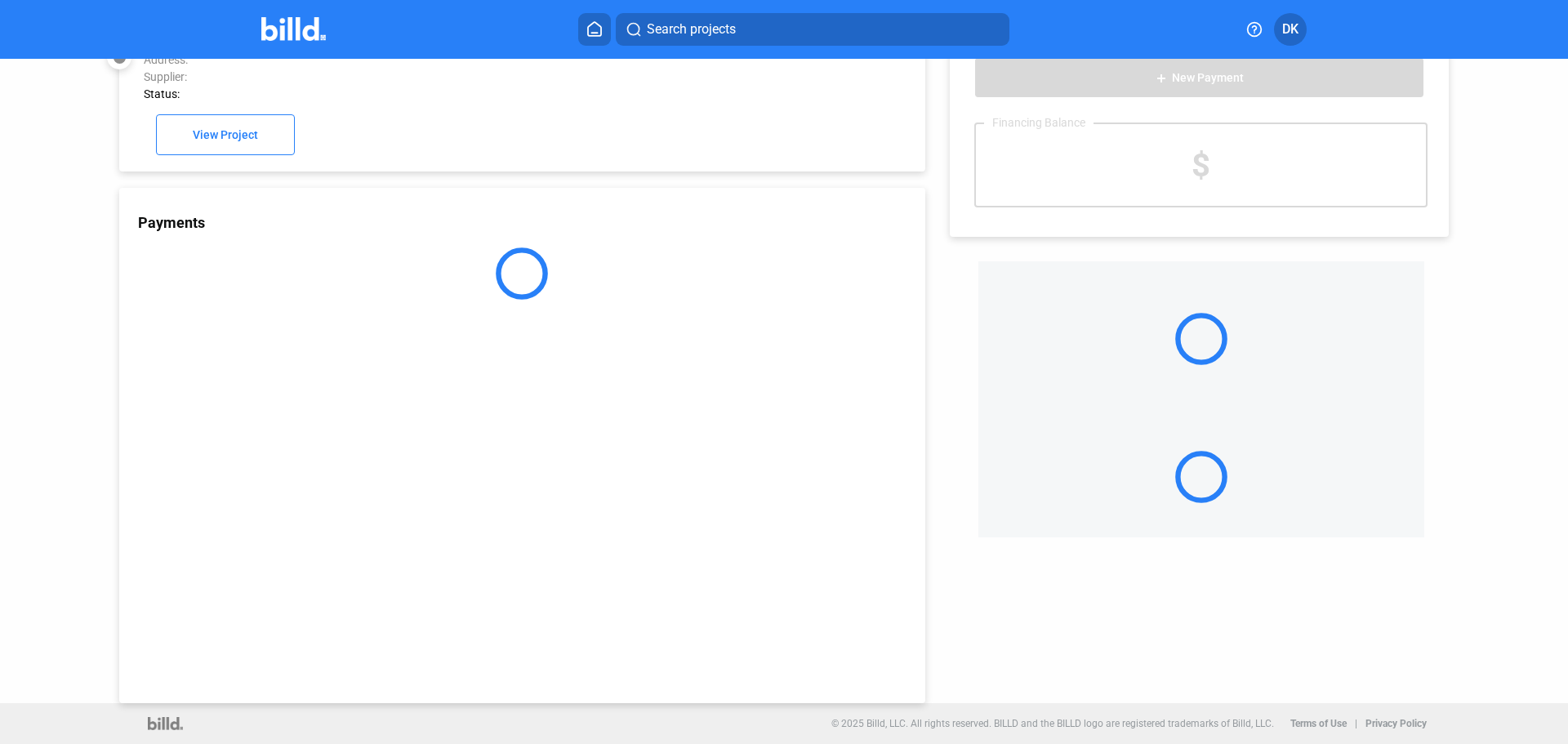
scroll to position [45, 0]
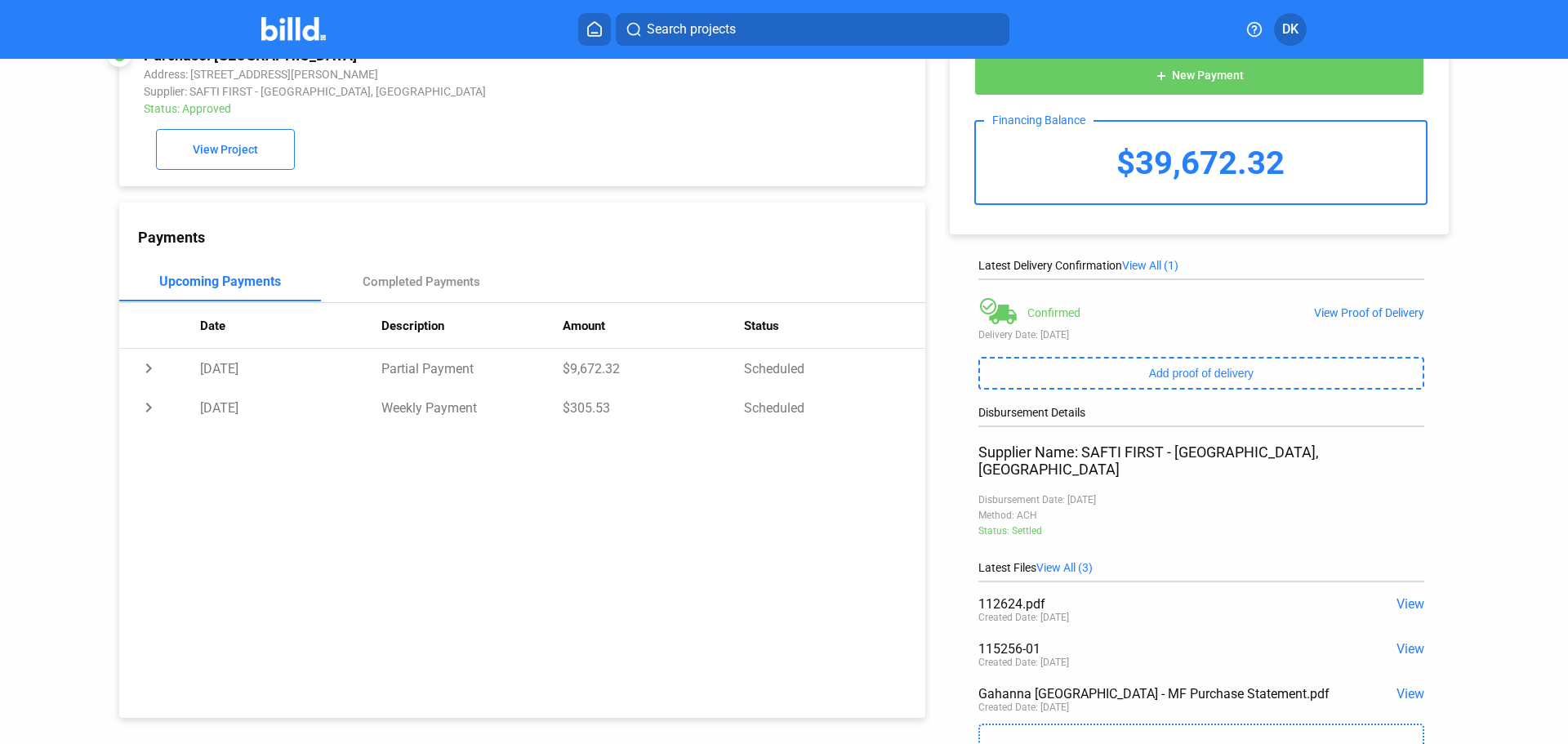
click at [1399, 596] on span "View" at bounding box center [1411, 604] width 28 height 16
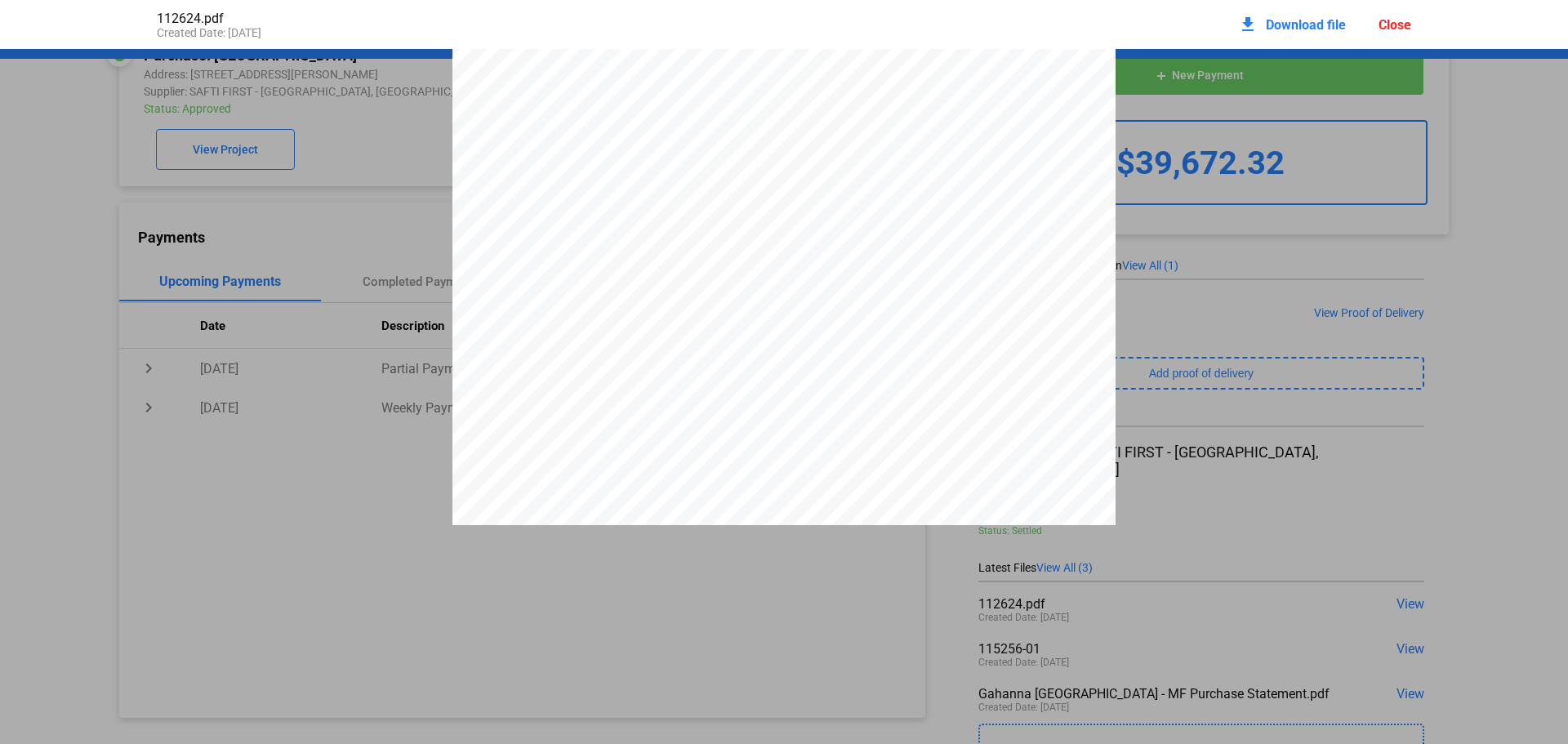
scroll to position [1269, 0]
click at [1387, 26] on div "Close" at bounding box center [1395, 24] width 33 height 16
